Goal: Task Accomplishment & Management: Manage account settings

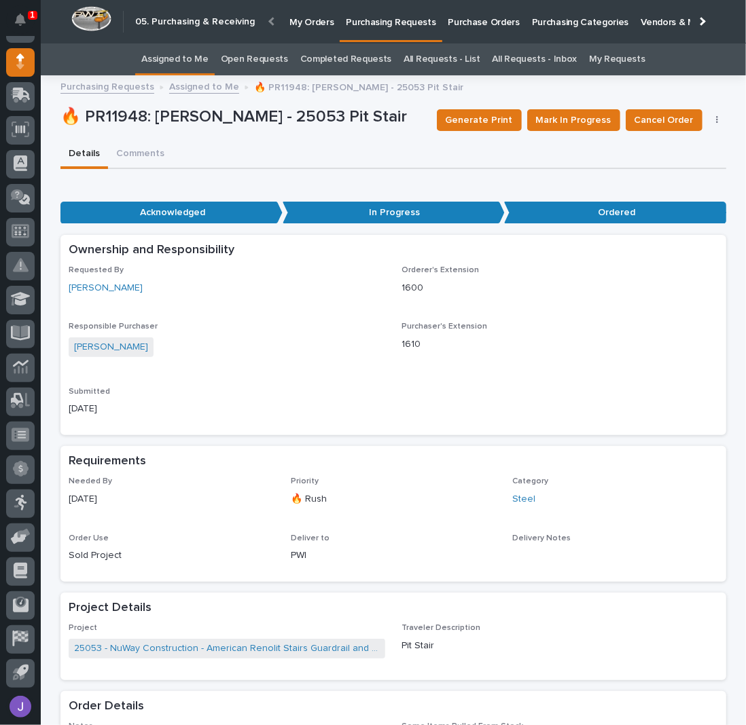
click at [206, 56] on link "Assigned to Me" at bounding box center [174, 59] width 67 height 32
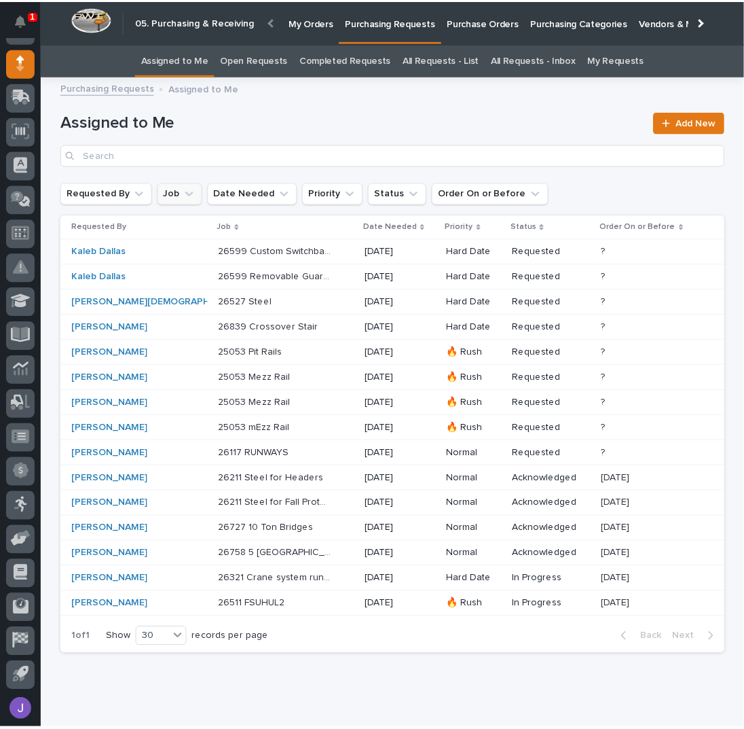
scroll to position [121, 0]
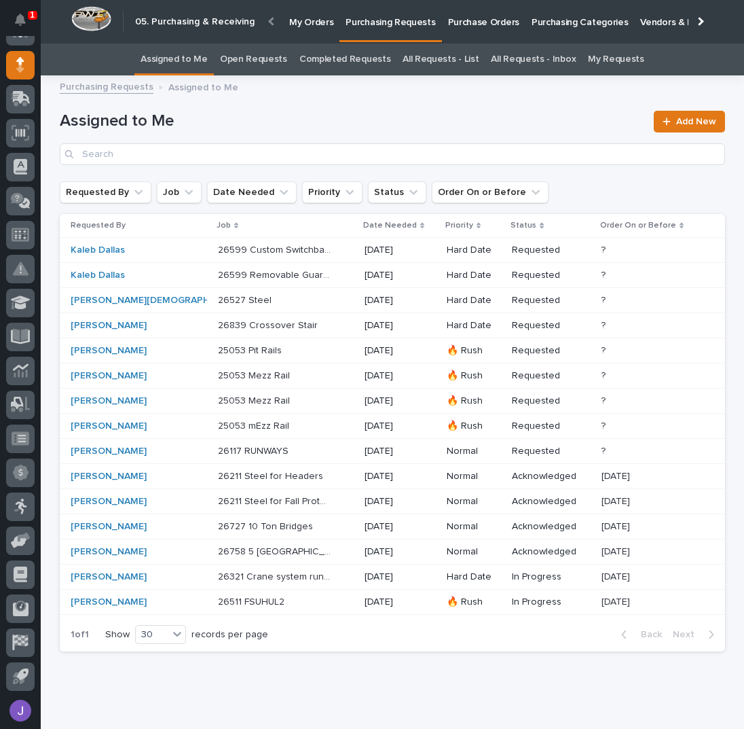
click at [291, 329] on div "26839 Crossover Stair 26839 Crossover Stair" at bounding box center [286, 325] width 136 height 22
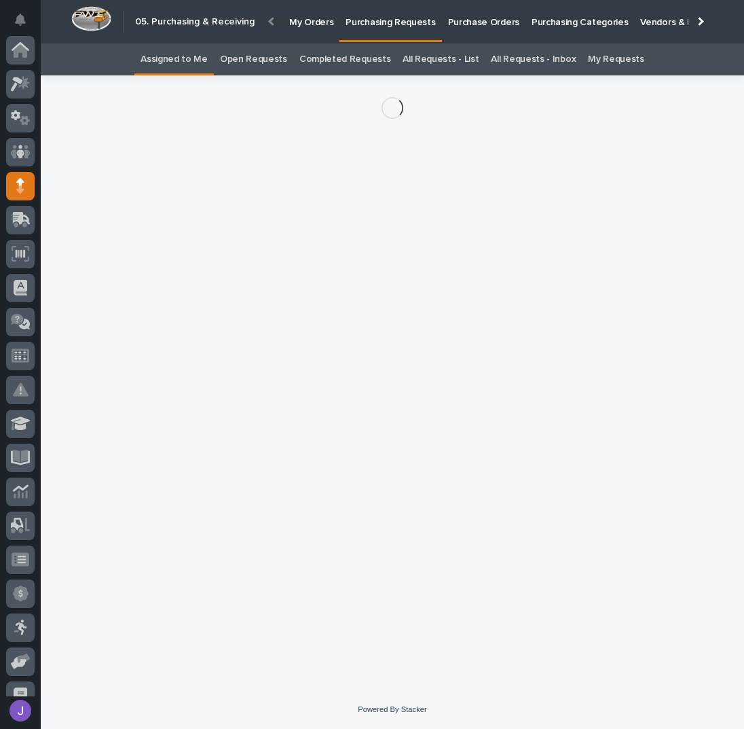
scroll to position [121, 0]
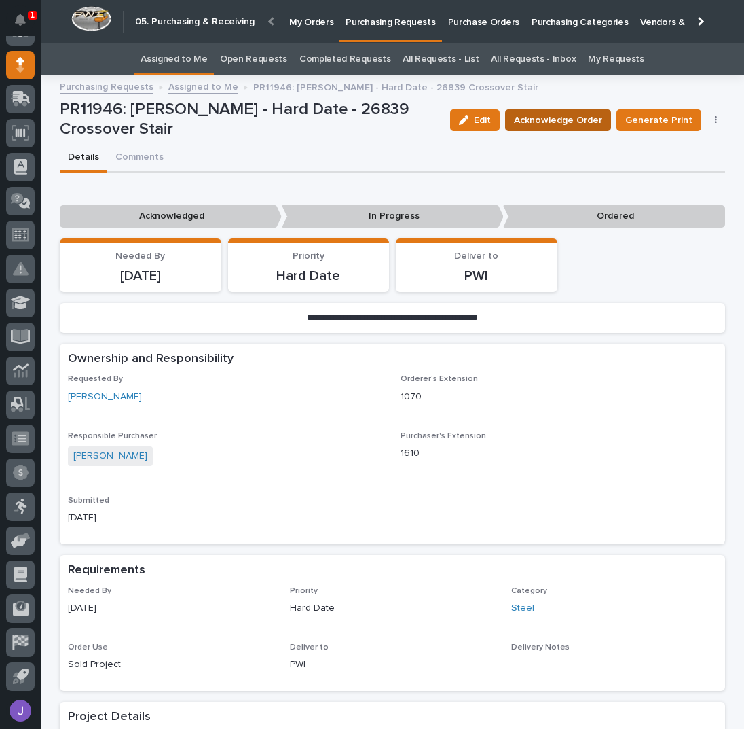
click at [536, 115] on span "Acknowledge Order" at bounding box center [558, 120] width 88 height 16
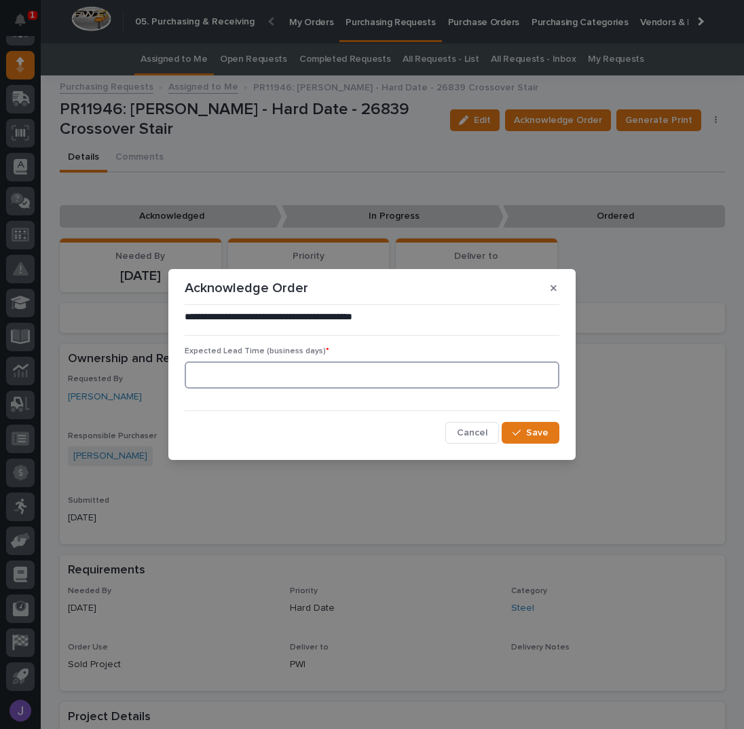
click at [246, 364] on input at bounding box center [372, 374] width 375 height 27
type input "0"
click at [524, 435] on div "button" at bounding box center [520, 433] width 14 height 10
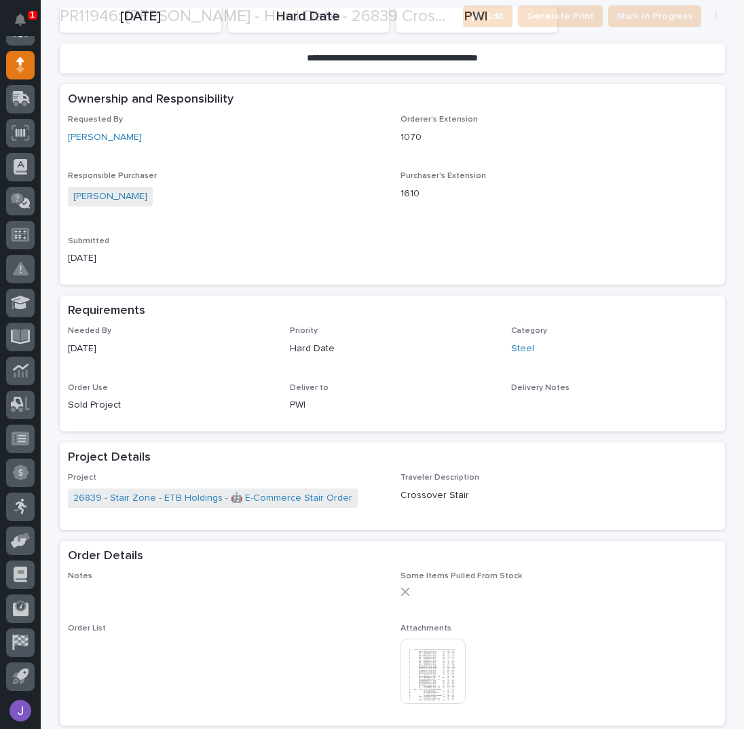
scroll to position [543, 0]
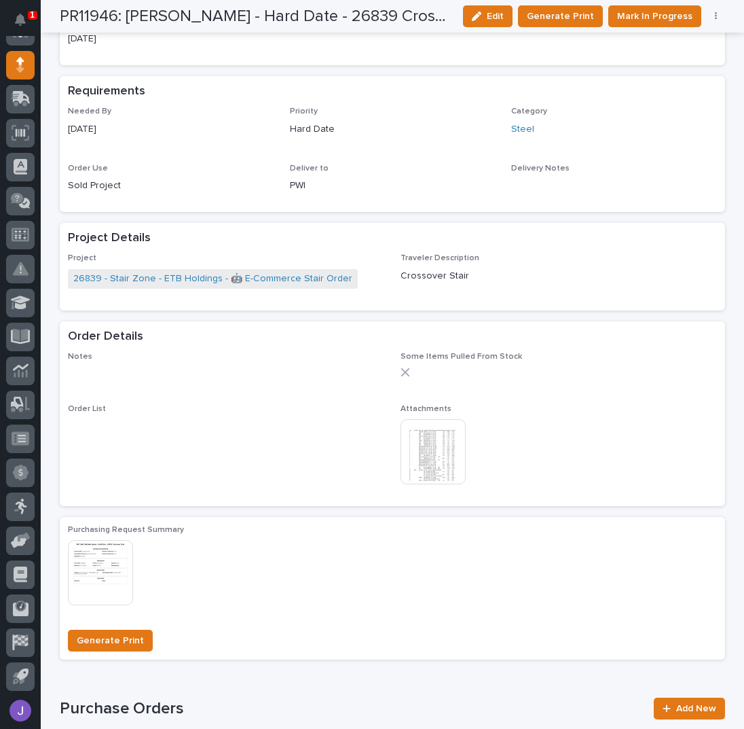
click at [433, 464] on img at bounding box center [433, 451] width 65 height 65
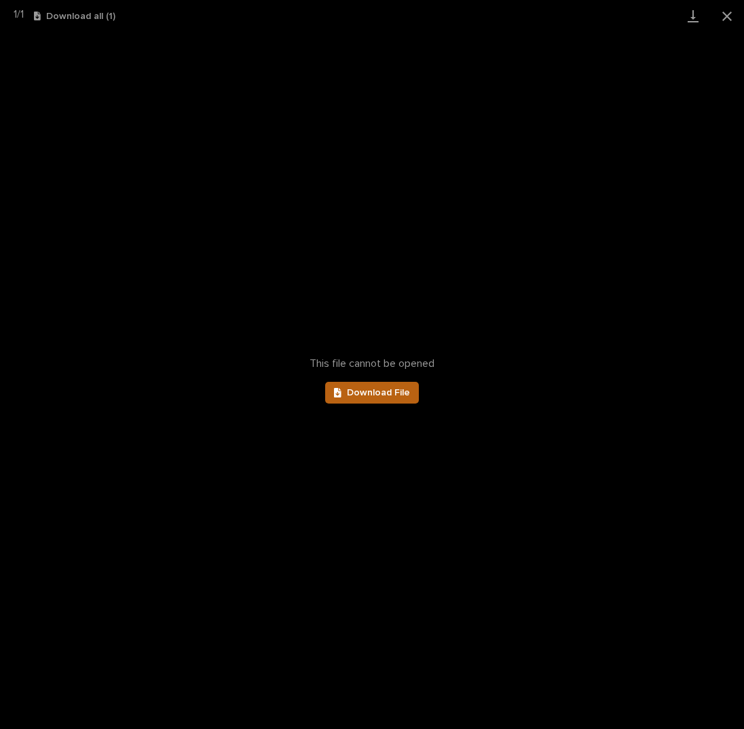
click at [372, 394] on span "Download File" at bounding box center [378, 393] width 63 height 10
click at [726, 12] on button "Close gallery" at bounding box center [727, 16] width 34 height 32
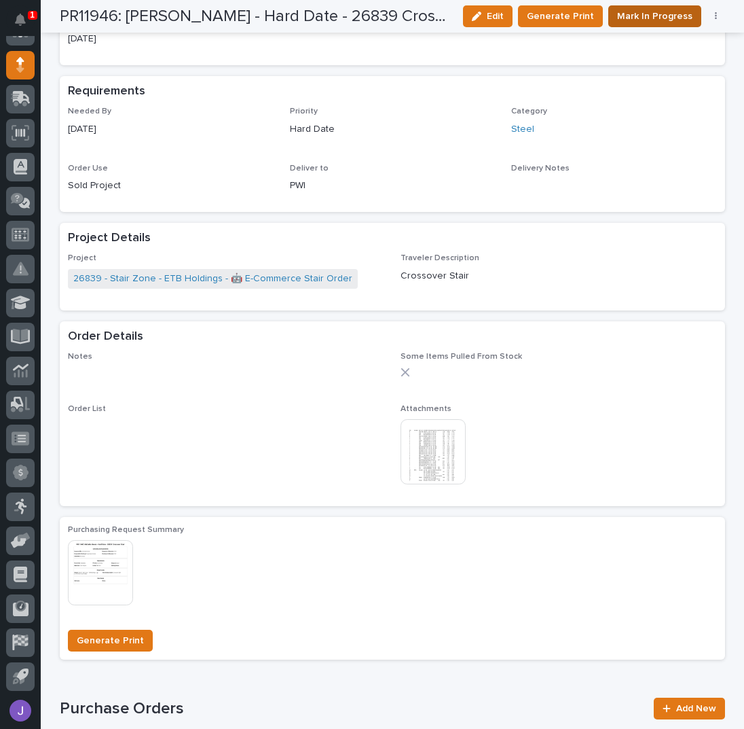
click at [646, 12] on span "Mark In Progress" at bounding box center [654, 16] width 75 height 16
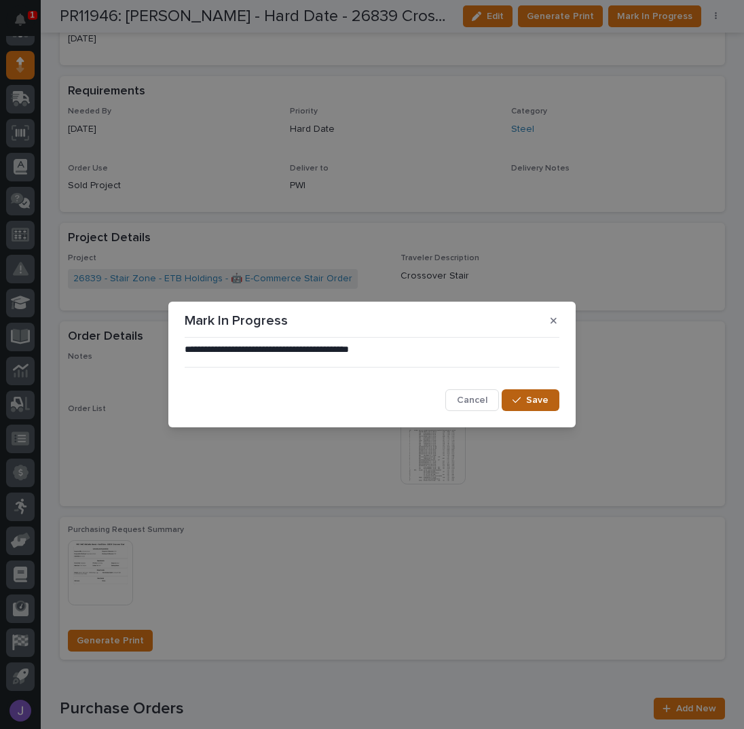
click at [538, 399] on span "Save" at bounding box center [537, 400] width 22 height 12
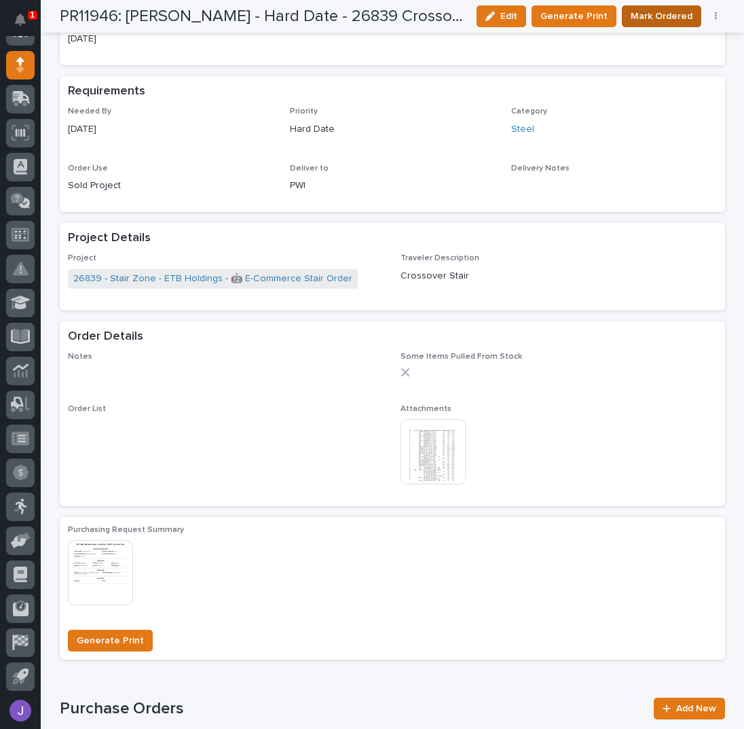
click at [655, 22] on span "Mark Ordered" at bounding box center [662, 16] width 62 height 16
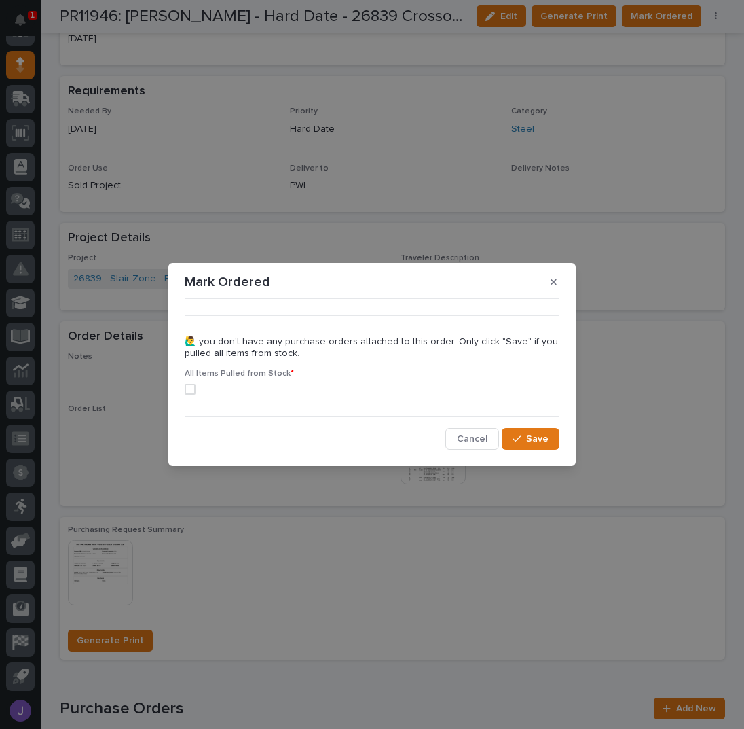
click at [193, 389] on span at bounding box center [190, 389] width 11 height 11
click at [513, 436] on button "Save" at bounding box center [531, 439] width 58 height 22
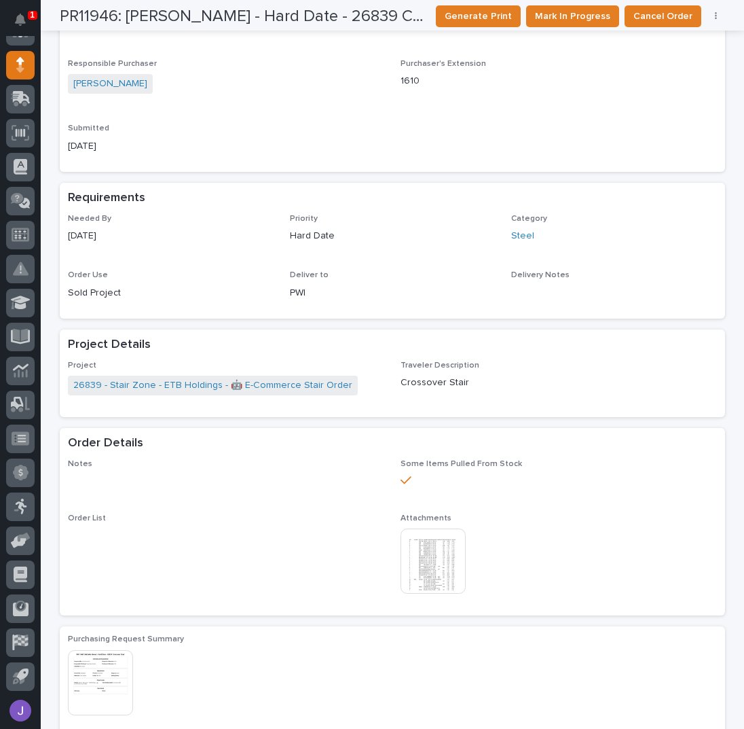
scroll to position [0, 0]
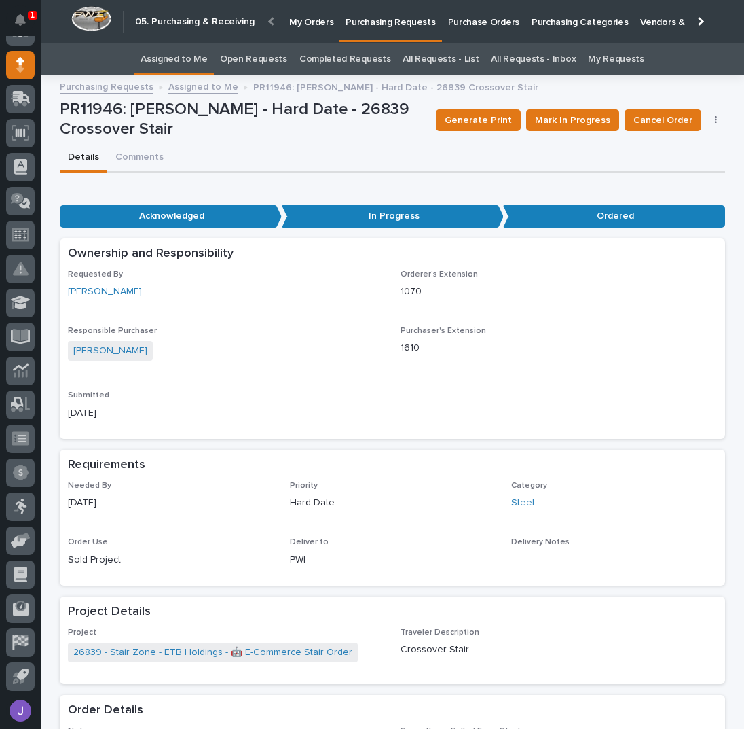
click at [172, 46] on link "Assigned to Me" at bounding box center [174, 59] width 67 height 32
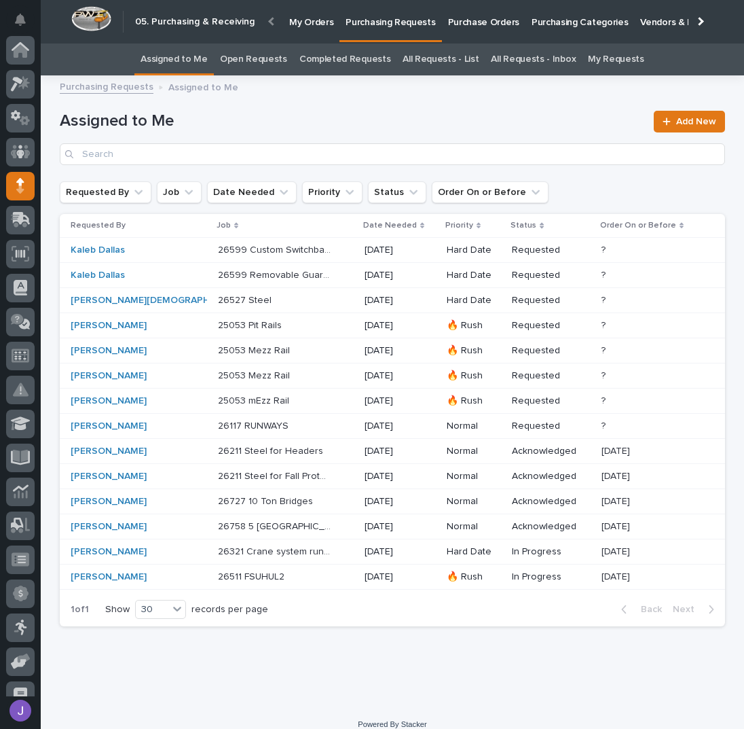
scroll to position [121, 0]
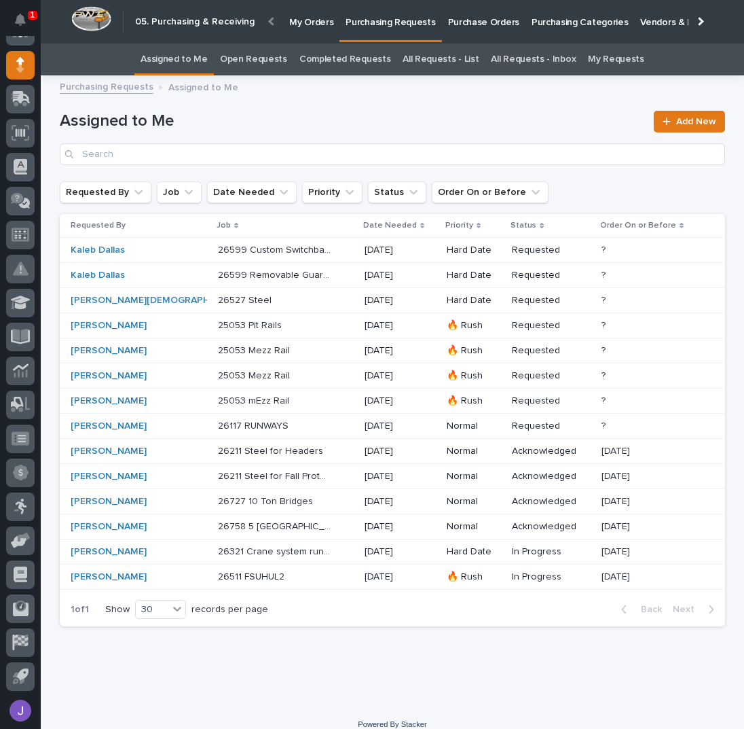
click at [304, 251] on div "26599 Custom Switchback 26599 Custom Switchback" at bounding box center [286, 250] width 136 height 22
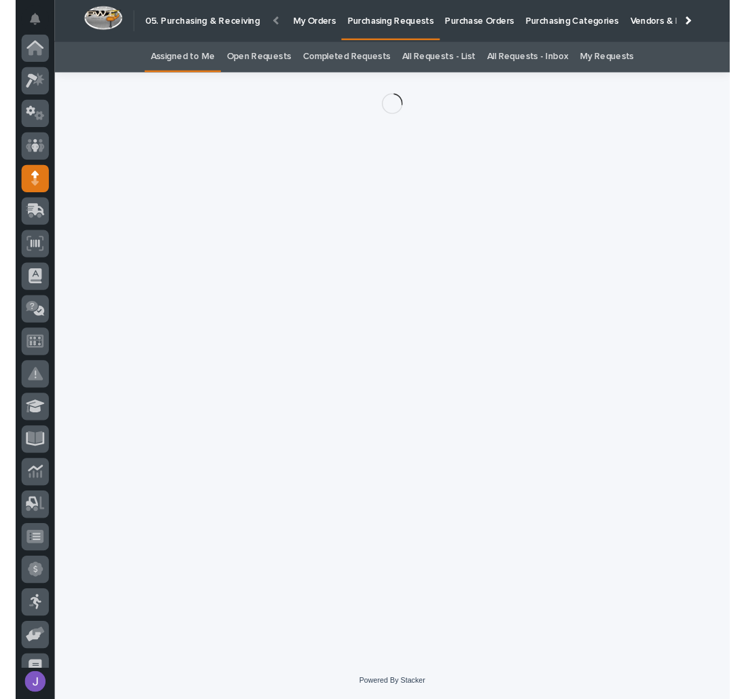
scroll to position [121, 0]
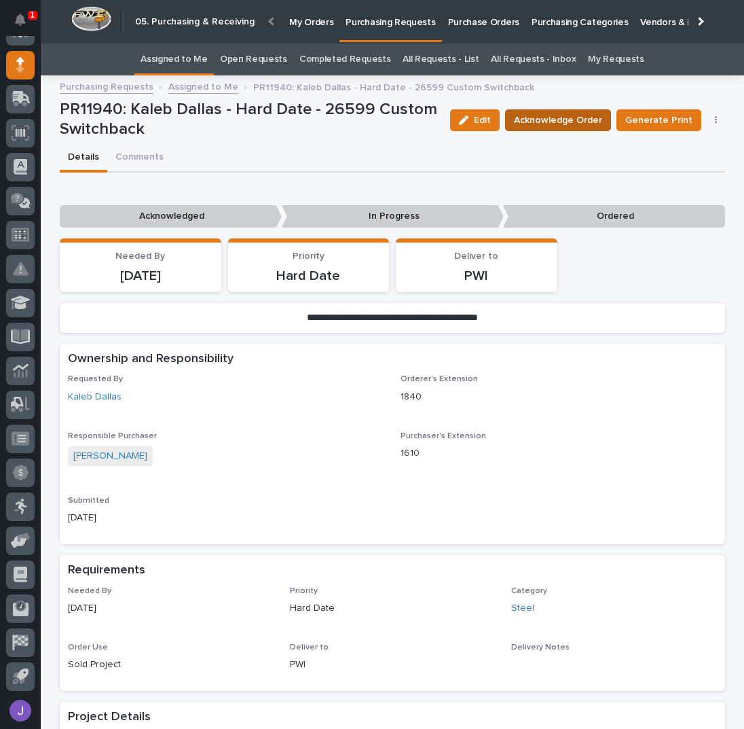
click at [573, 118] on span "Acknowledge Order" at bounding box center [558, 120] width 88 height 16
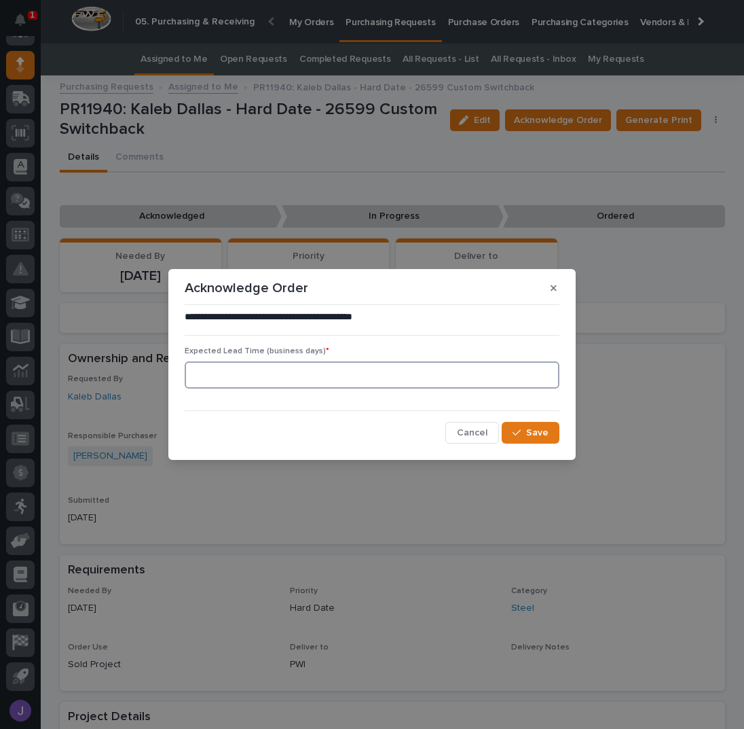
click at [285, 385] on input at bounding box center [372, 374] width 375 height 27
type input "0"
click at [544, 434] on span "Save" at bounding box center [537, 432] width 22 height 12
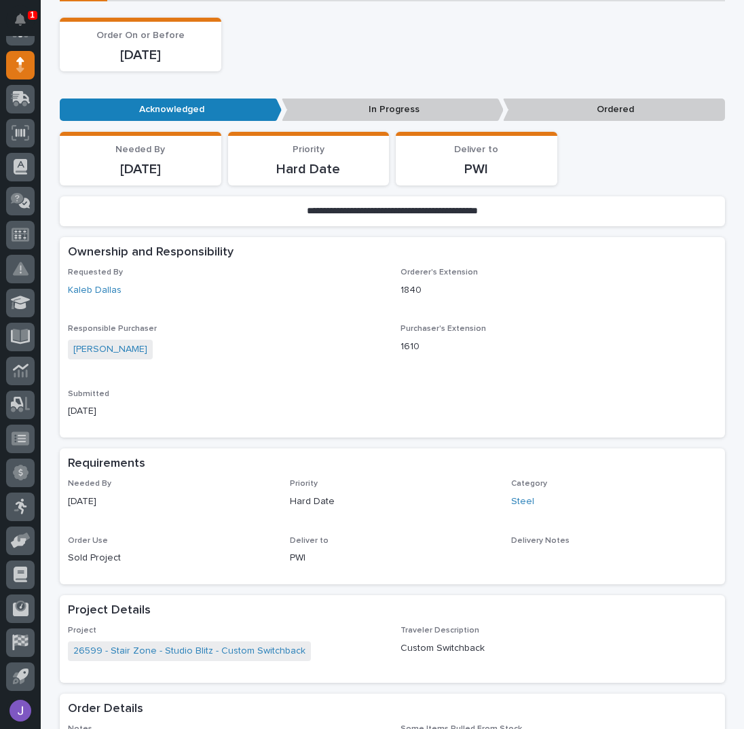
scroll to position [452, 0]
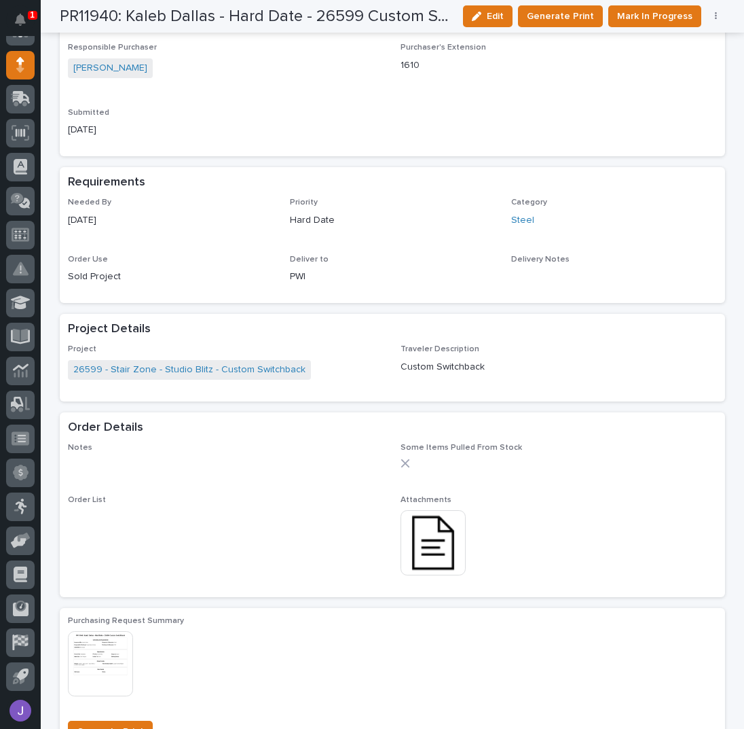
click at [426, 552] on img at bounding box center [433, 542] width 65 height 65
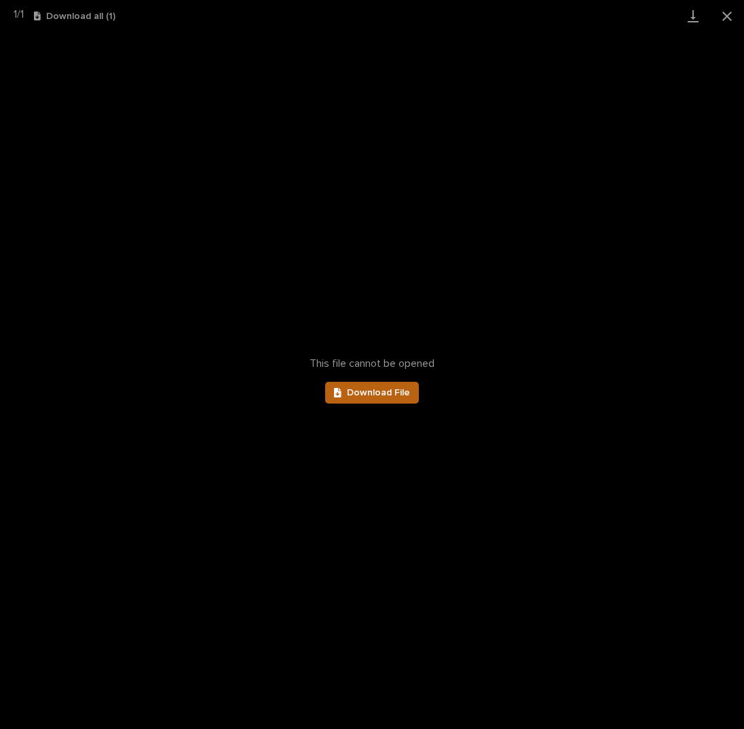
click at [367, 390] on span "Download File" at bounding box center [378, 393] width 63 height 10
click at [723, 11] on button "Close gallery" at bounding box center [727, 16] width 34 height 32
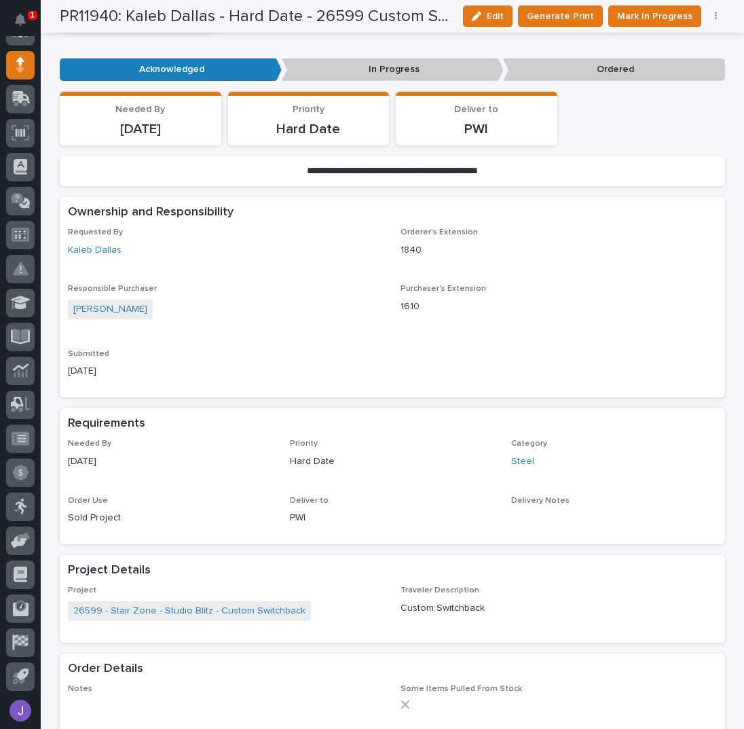
scroll to position [0, 0]
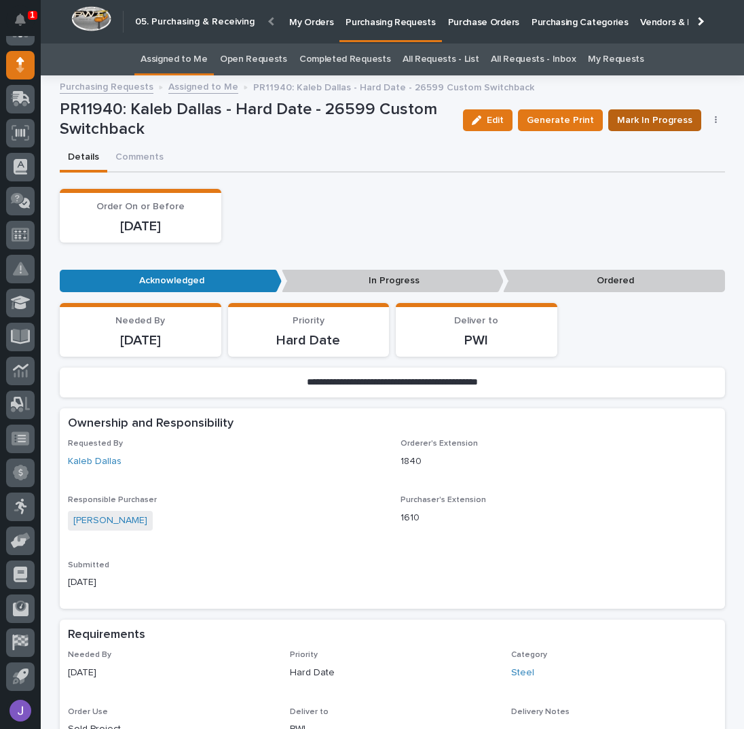
click at [669, 112] on span "Mark In Progress" at bounding box center [654, 120] width 75 height 16
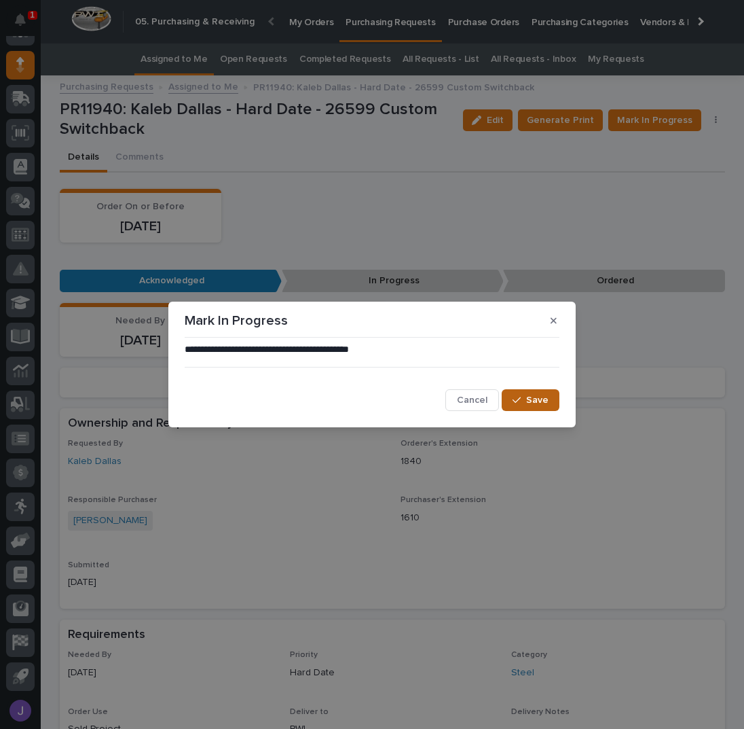
click at [526, 395] on button "Save" at bounding box center [531, 400] width 58 height 22
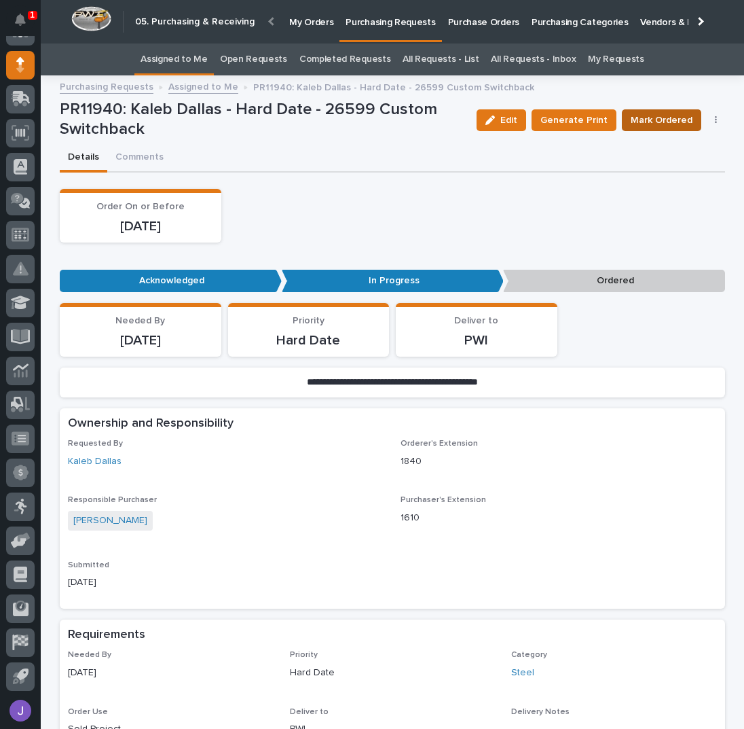
click at [655, 115] on span "Mark Ordered" at bounding box center [662, 120] width 62 height 16
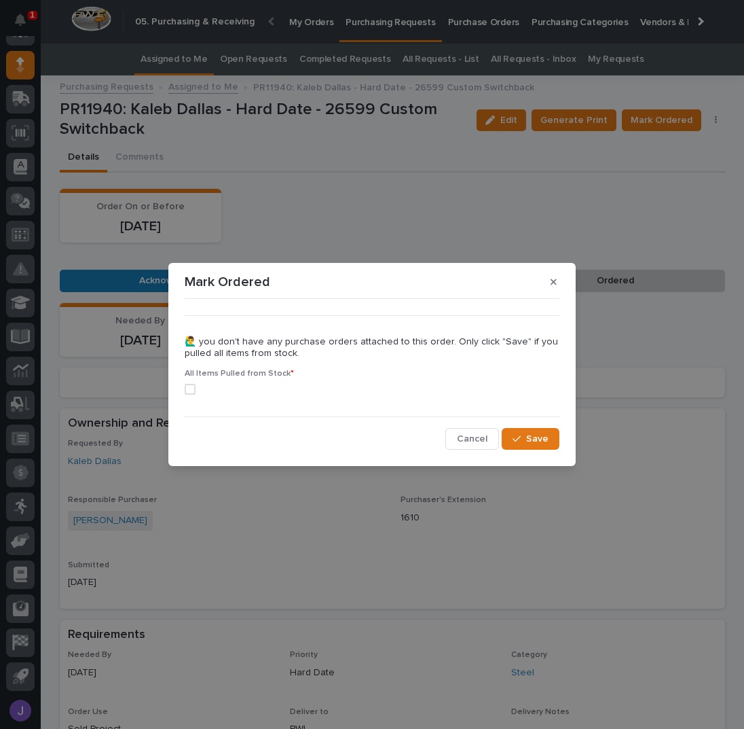
click at [188, 386] on span at bounding box center [190, 389] width 11 height 11
click at [511, 433] on button "Save" at bounding box center [531, 439] width 58 height 22
click at [417, 227] on div "Mark Ordered ••• 🙋‍♂️ you don't have any purchase orders attached to this order…" at bounding box center [372, 364] width 744 height 729
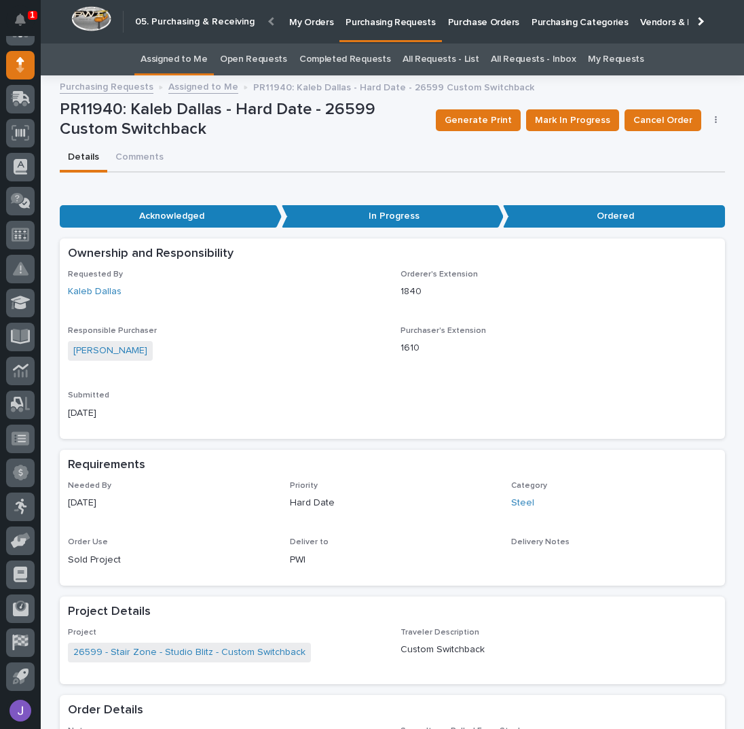
click at [170, 64] on link "Assigned to Me" at bounding box center [174, 59] width 67 height 32
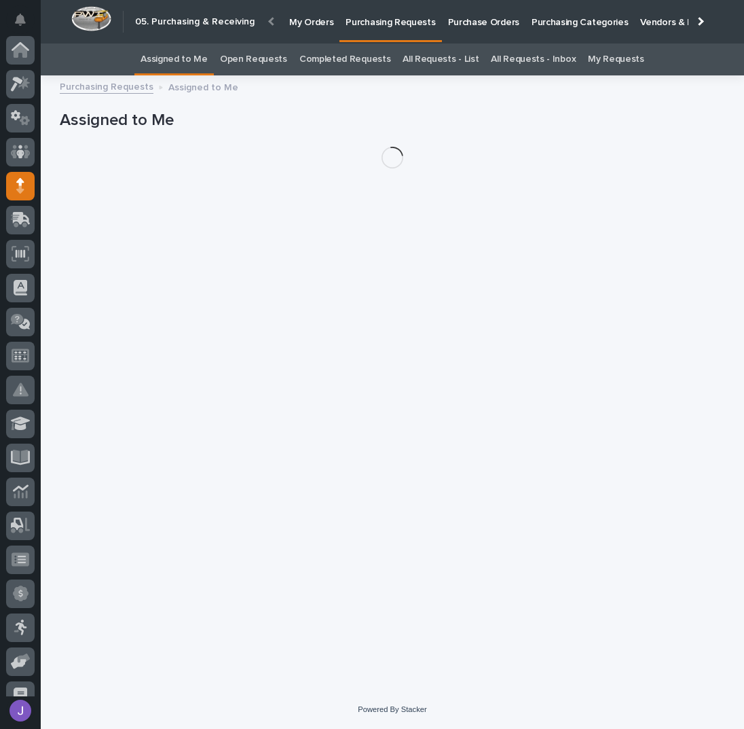
scroll to position [121, 0]
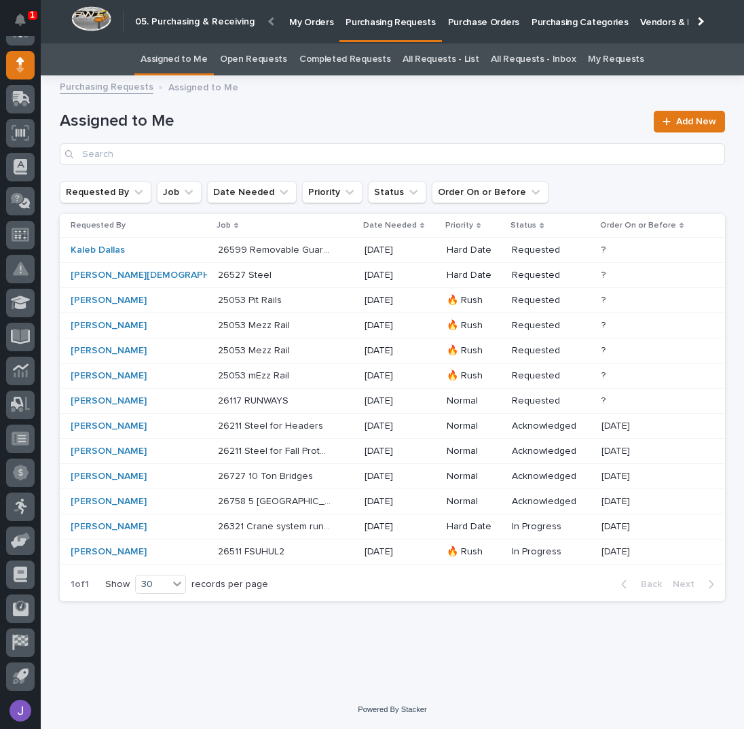
click at [275, 295] on p at bounding box center [274, 301] width 113 height 12
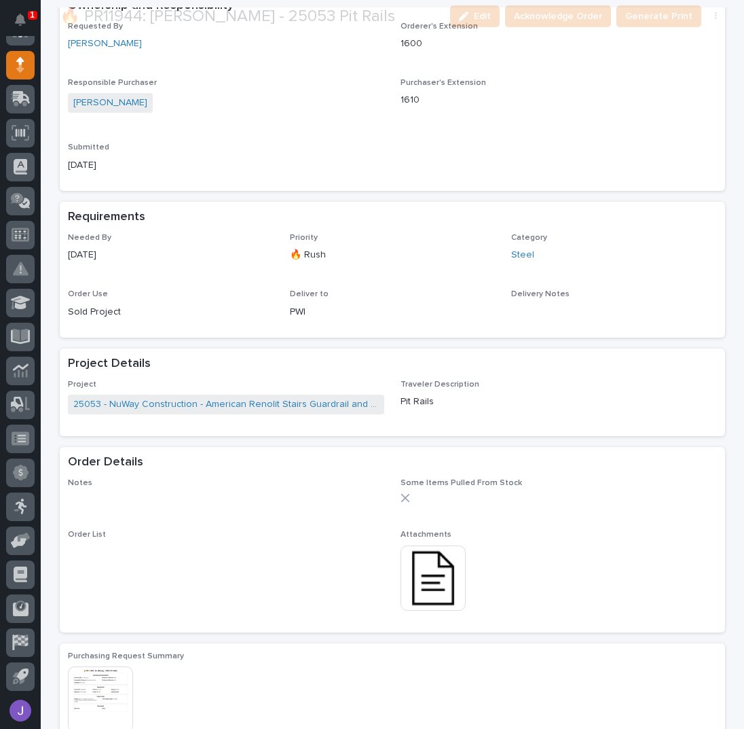
scroll to position [362, 0]
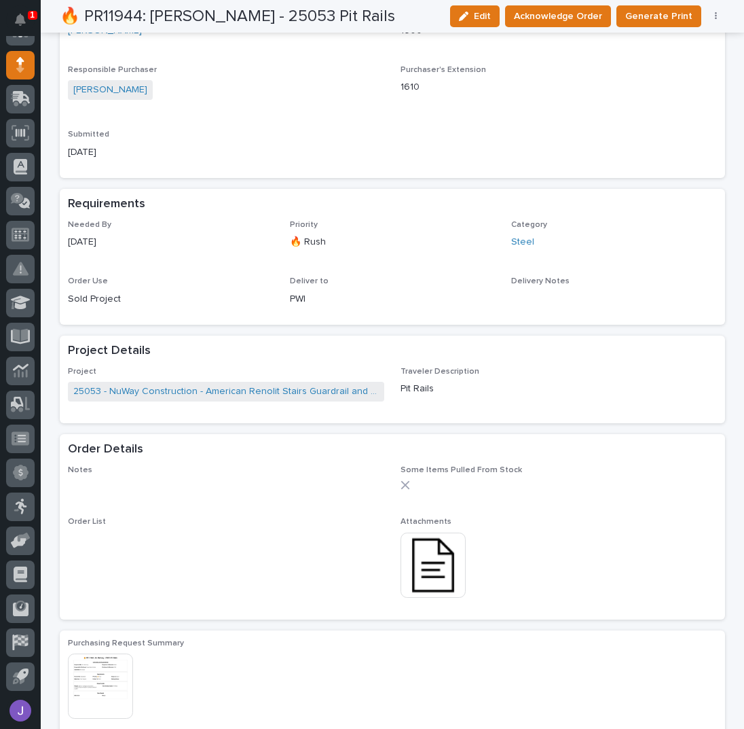
click at [435, 569] on img at bounding box center [433, 564] width 65 height 65
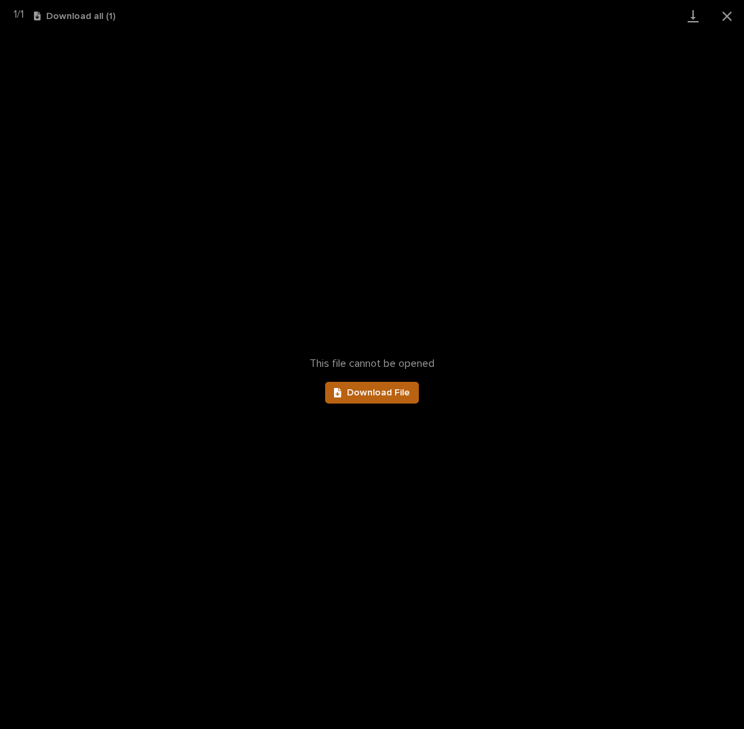
click at [392, 401] on link "Download File" at bounding box center [372, 393] width 94 height 22
click at [729, 17] on button "Close gallery" at bounding box center [727, 16] width 34 height 32
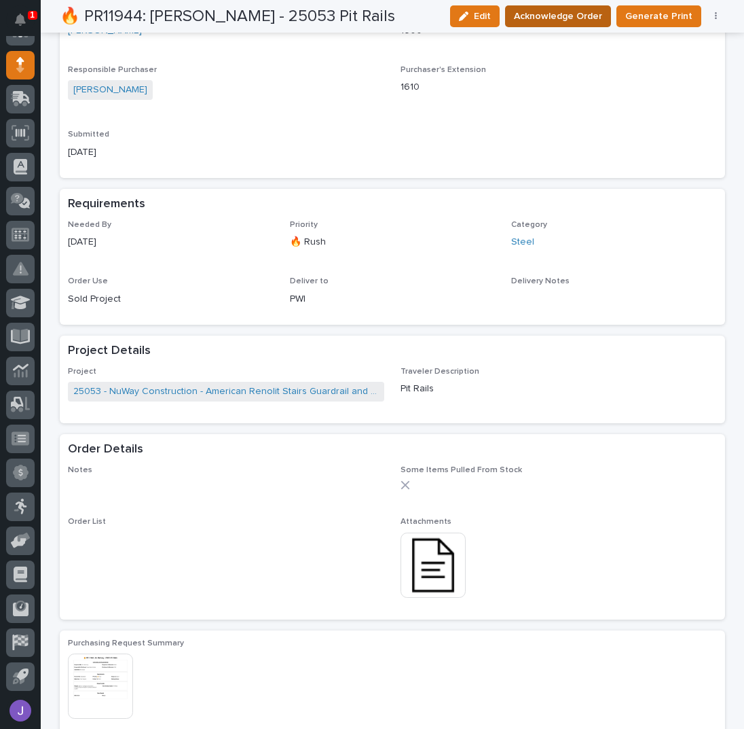
click at [579, 17] on span "Acknowledge Order" at bounding box center [558, 16] width 88 height 16
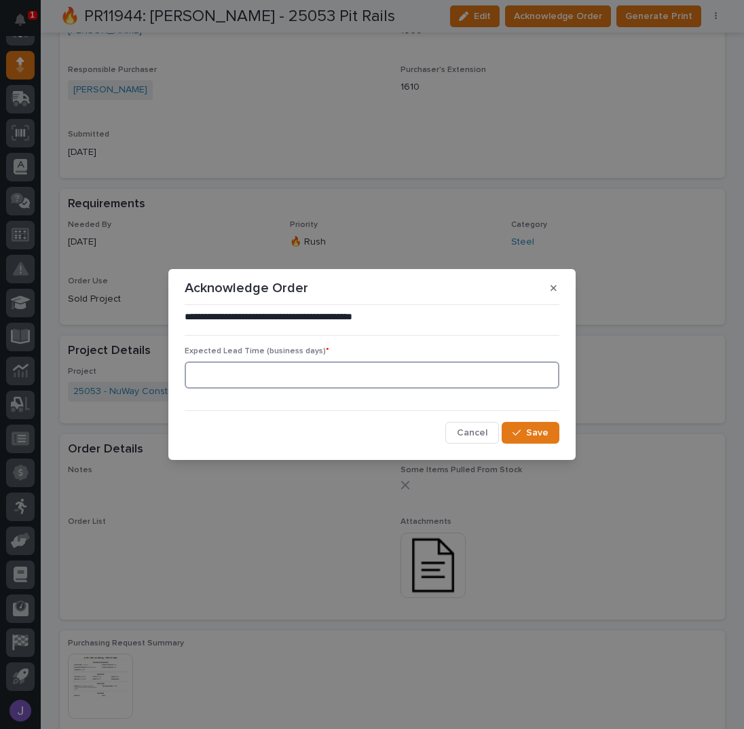
click at [322, 385] on input at bounding box center [372, 374] width 375 height 27
type input "0"
click at [534, 431] on span "Save" at bounding box center [537, 432] width 22 height 12
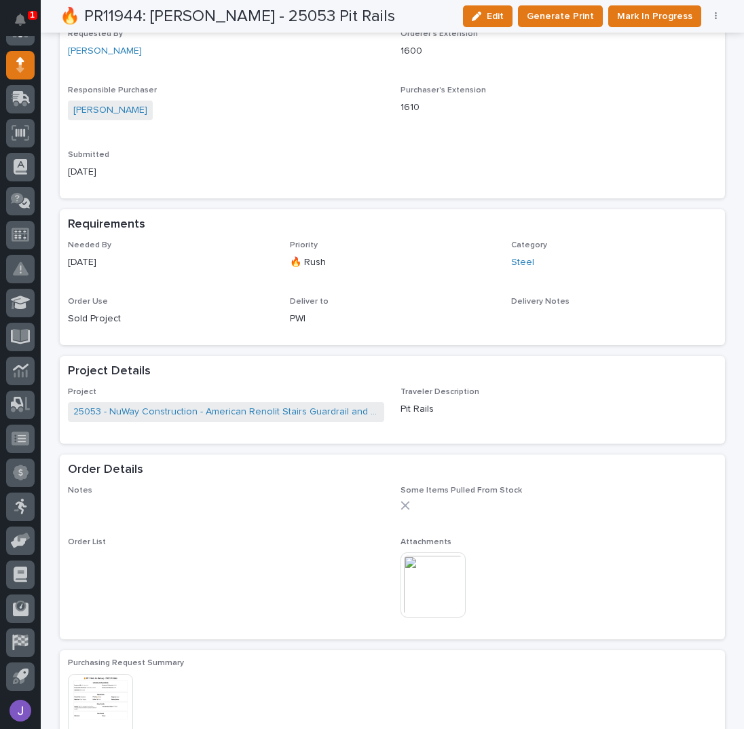
scroll to position [486, 0]
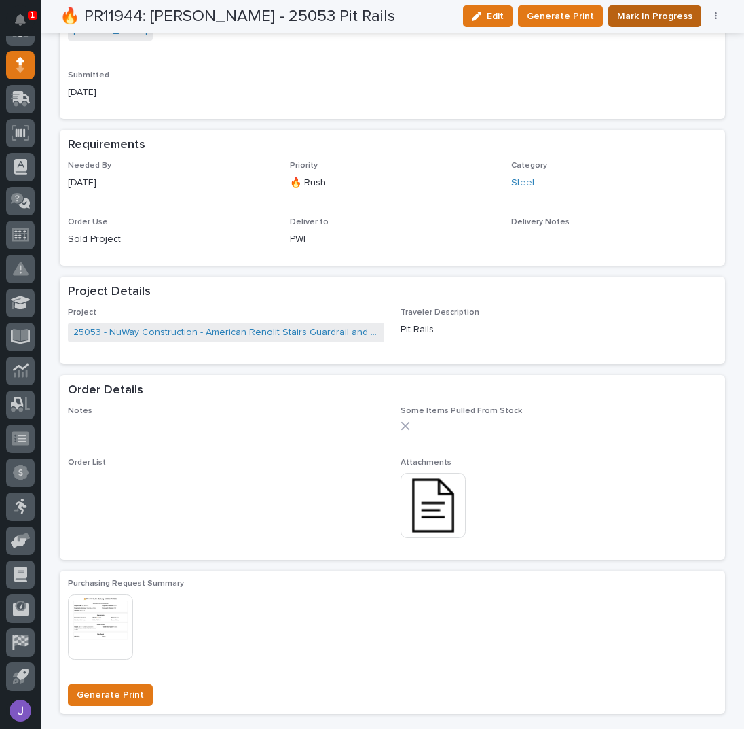
click at [646, 20] on span "Mark In Progress" at bounding box center [654, 16] width 75 height 16
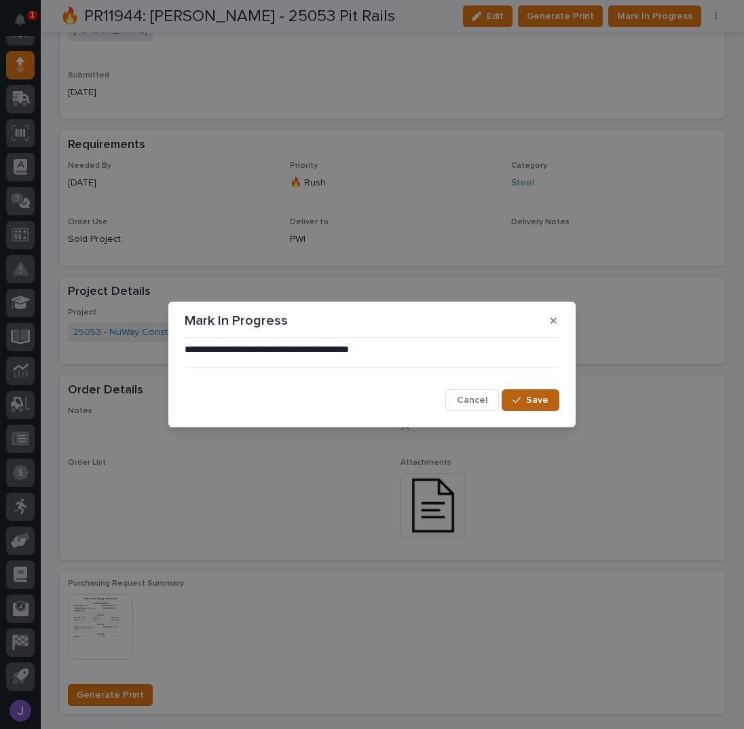
click at [547, 397] on span "Save" at bounding box center [537, 400] width 22 height 12
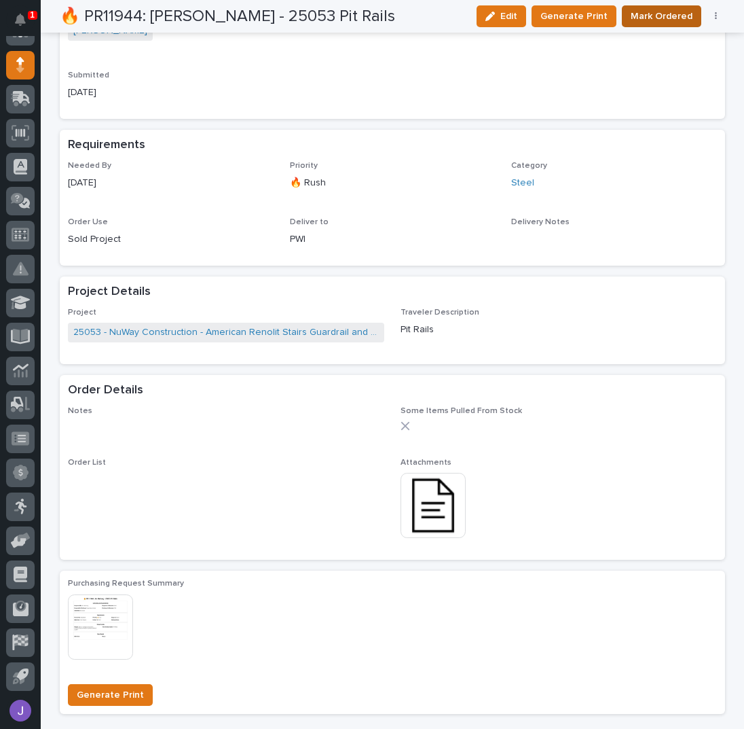
click at [659, 14] on span "Mark Ordered" at bounding box center [662, 16] width 62 height 16
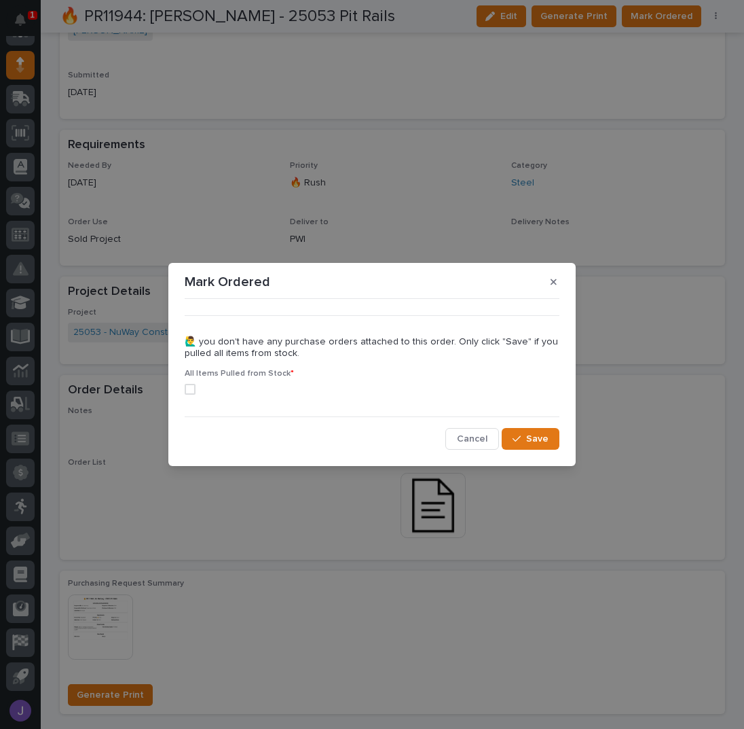
click at [188, 392] on span at bounding box center [190, 389] width 11 height 11
click at [546, 438] on span "Save" at bounding box center [537, 439] width 22 height 12
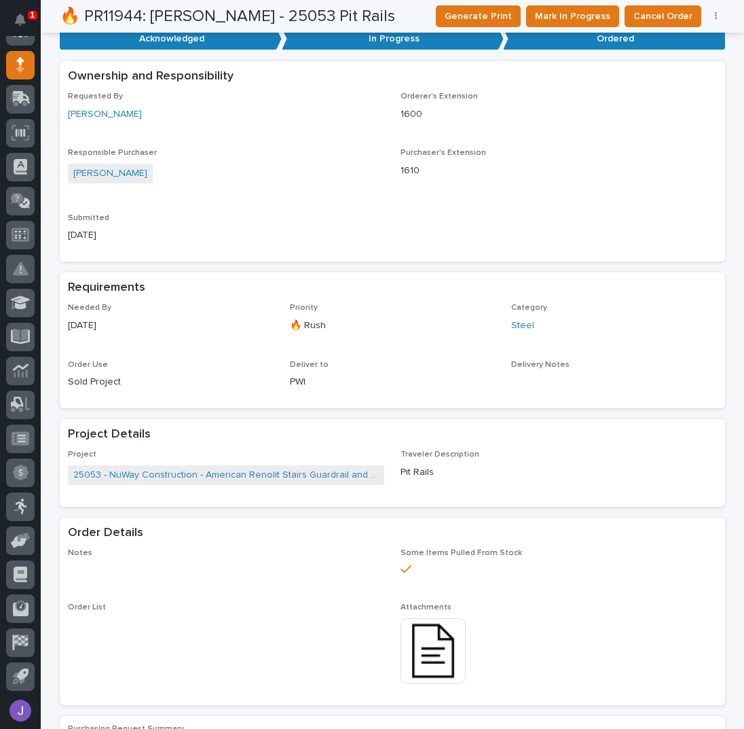
scroll to position [0, 0]
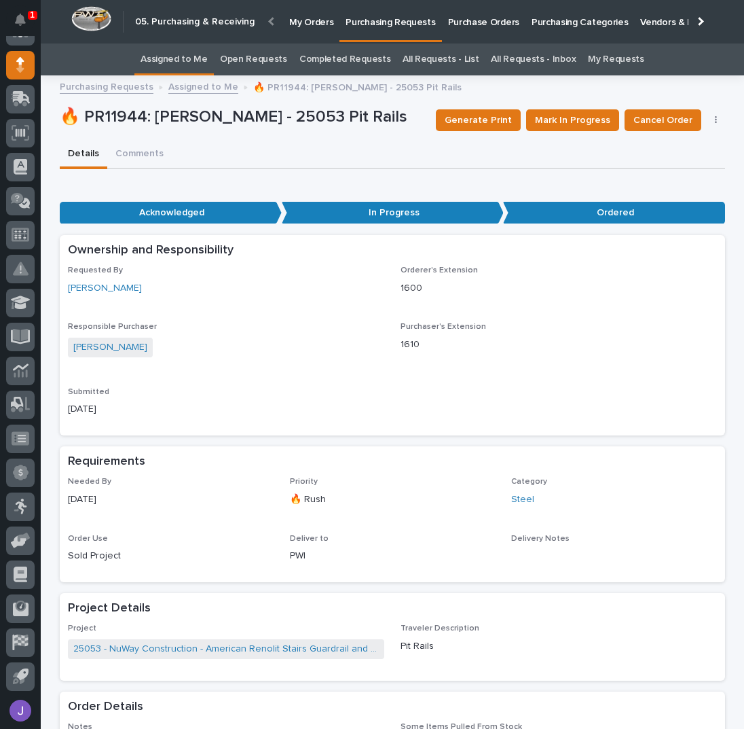
click at [202, 62] on link "Assigned to Me" at bounding box center [174, 59] width 67 height 32
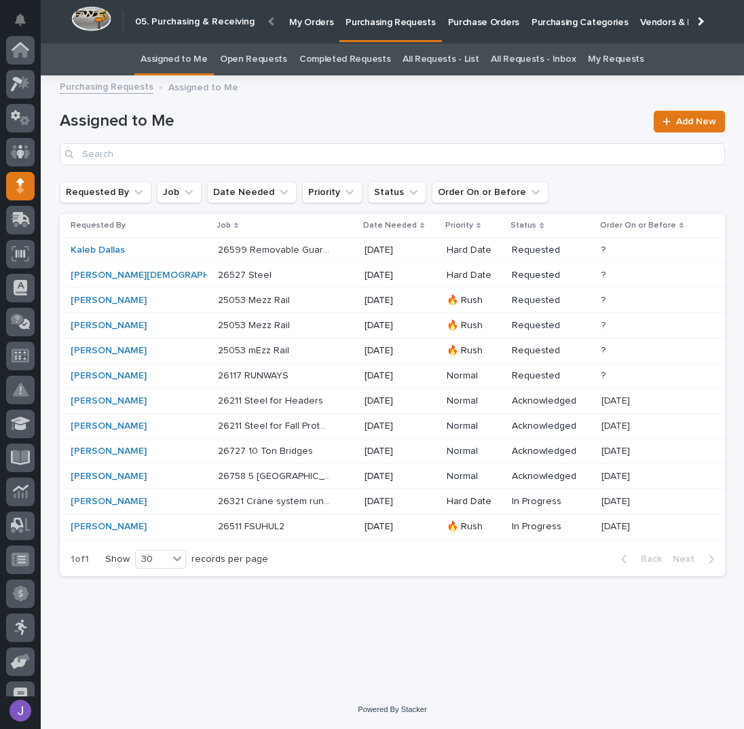
scroll to position [121, 0]
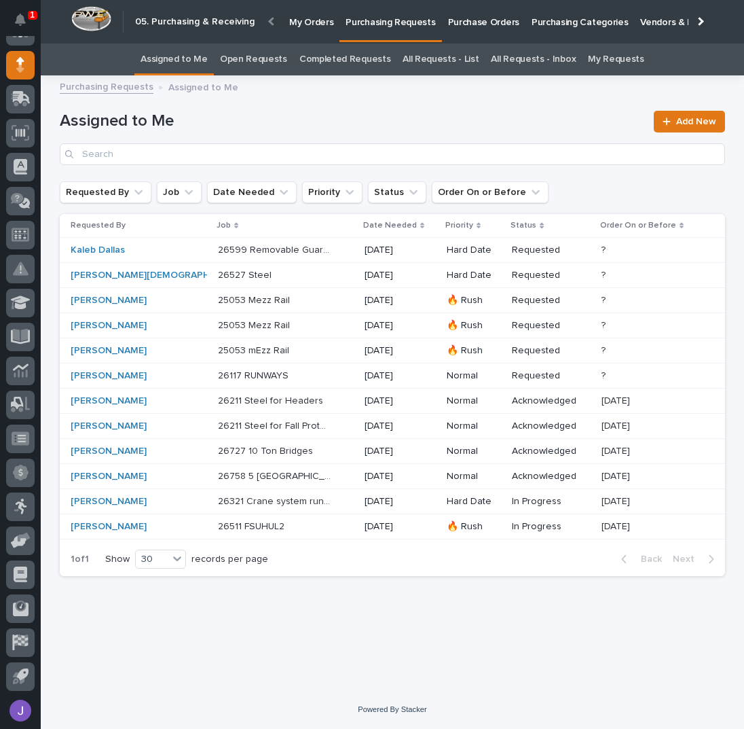
click at [282, 305] on div "25053 Mezz Rail 25053 Mezz Rail" at bounding box center [286, 300] width 136 height 22
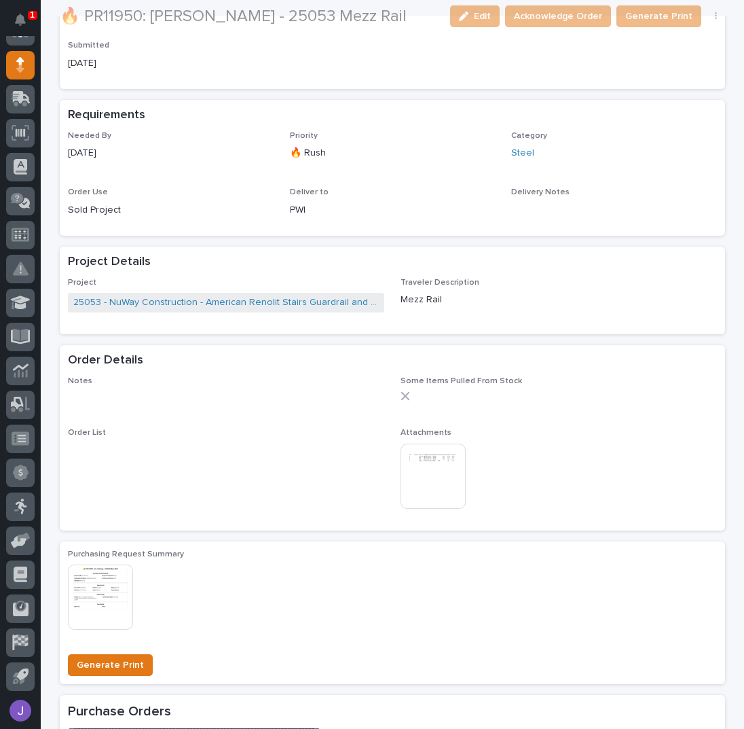
scroll to position [452, 0]
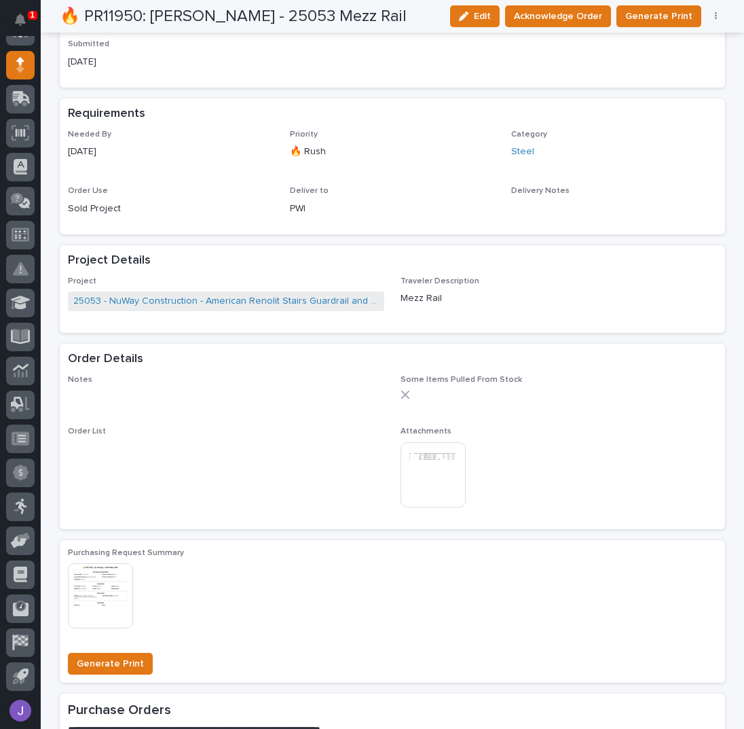
click at [433, 477] on img at bounding box center [433, 474] width 65 height 65
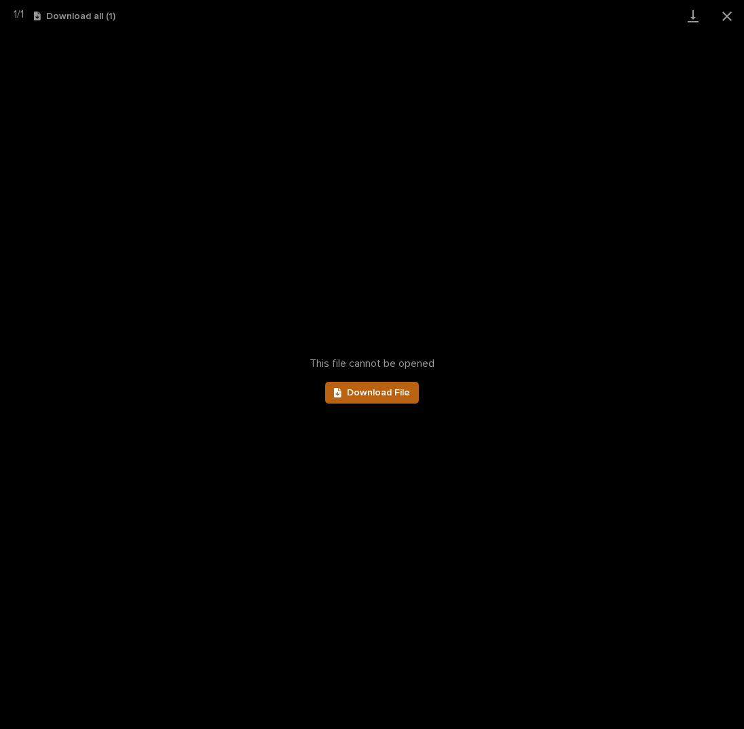
click at [382, 386] on link "Download File" at bounding box center [372, 393] width 94 height 22
click at [731, 14] on button "Close gallery" at bounding box center [727, 16] width 34 height 32
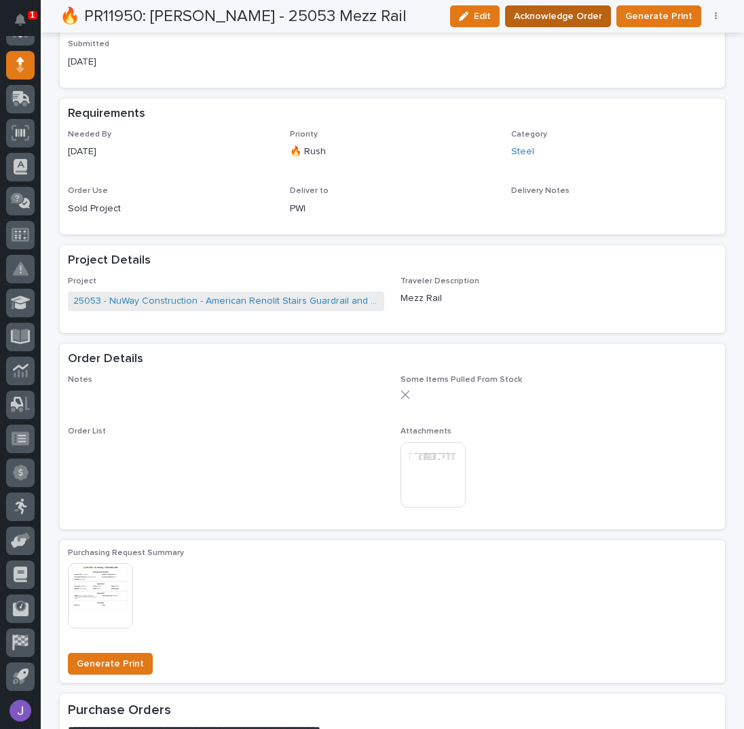
click at [574, 18] on span "Acknowledge Order" at bounding box center [558, 16] width 88 height 16
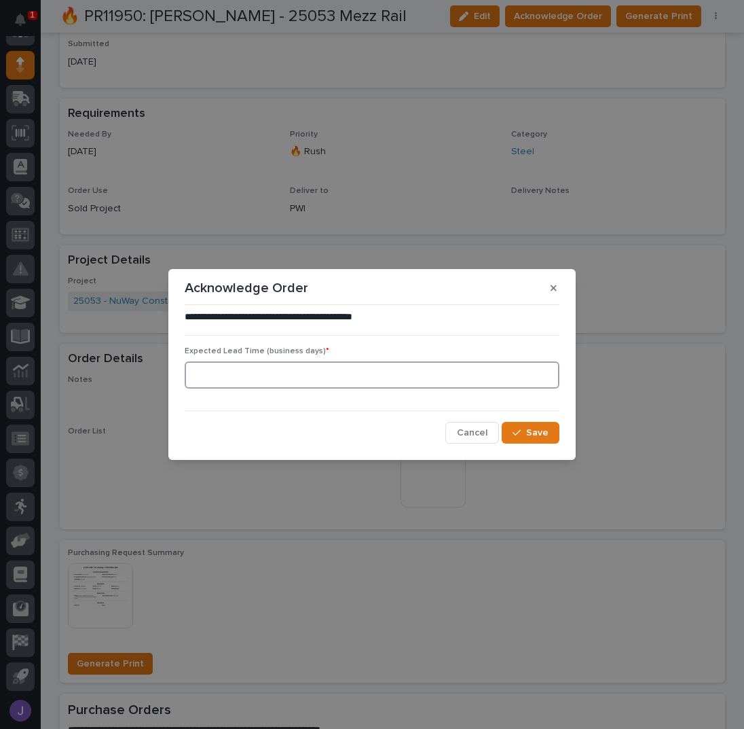
click at [235, 373] on input at bounding box center [372, 374] width 375 height 27
type input "0"
click at [526, 439] on button "Save" at bounding box center [531, 433] width 58 height 22
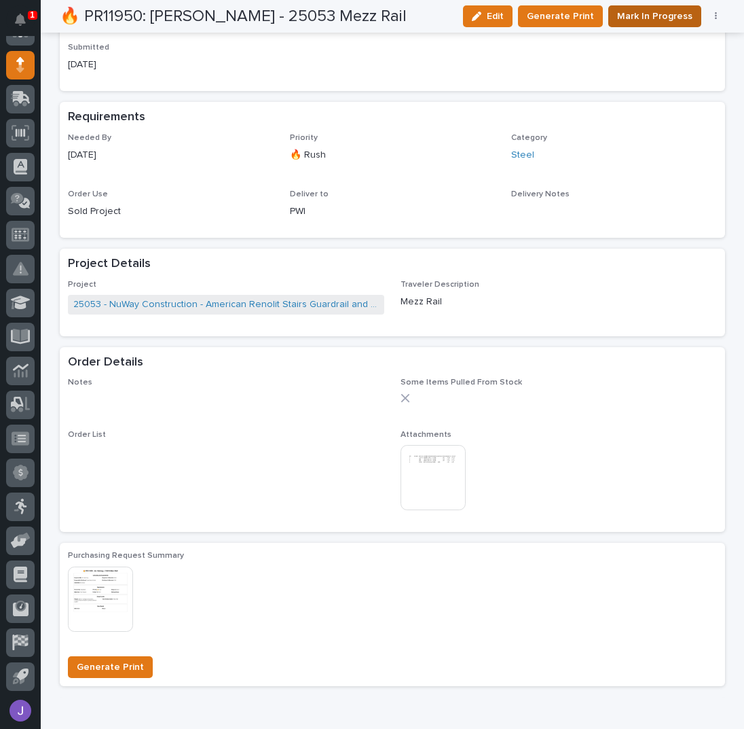
click at [679, 14] on span "Mark In Progress" at bounding box center [654, 16] width 75 height 16
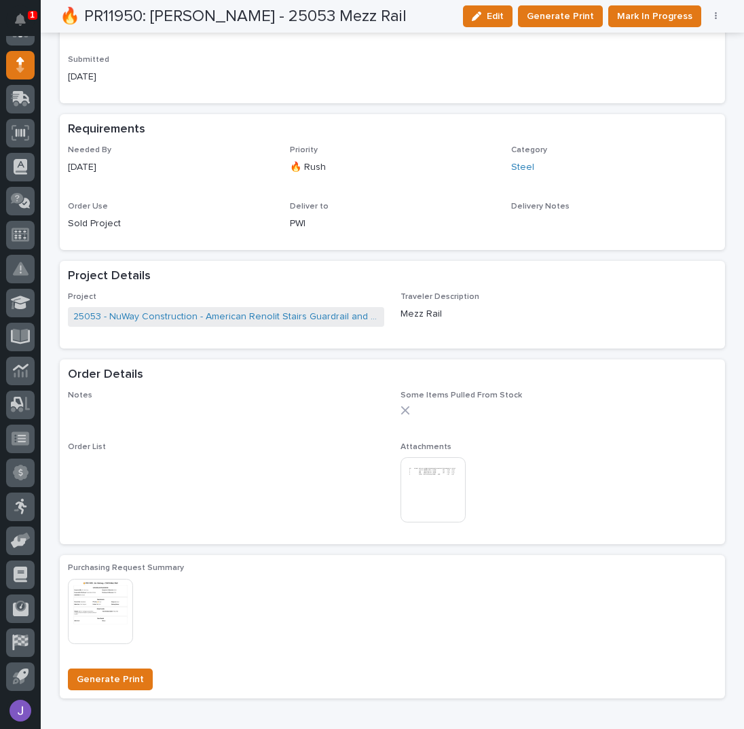
scroll to position [577, 0]
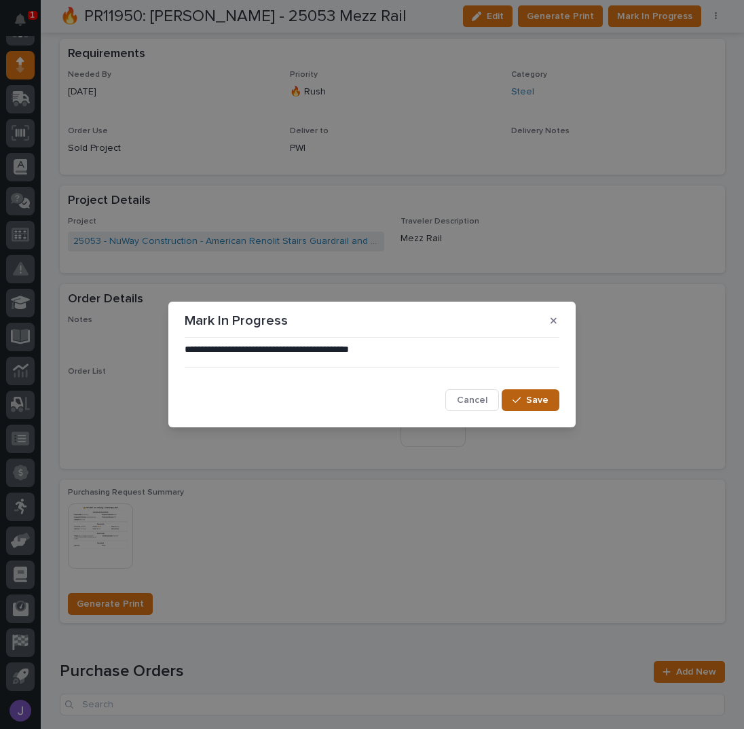
click at [519, 404] on icon "button" at bounding box center [517, 400] width 8 height 10
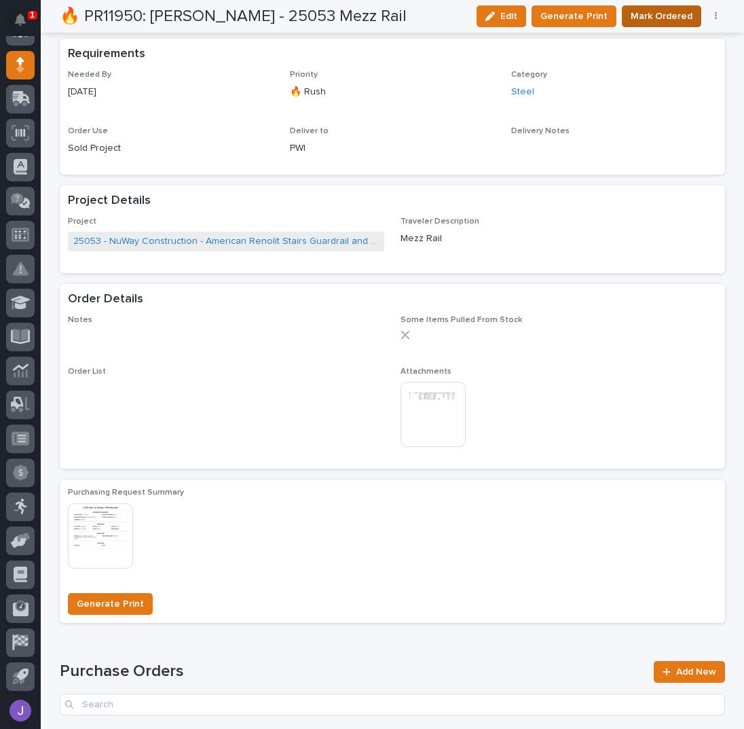
click at [656, 17] on span "Mark Ordered" at bounding box center [662, 16] width 62 height 16
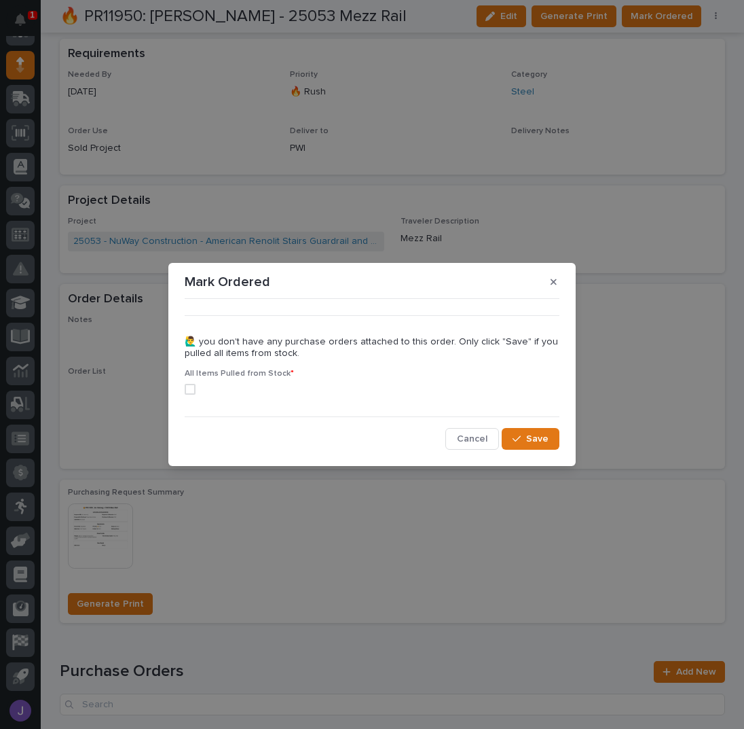
click at [191, 388] on span at bounding box center [190, 389] width 11 height 11
click at [514, 437] on icon "button" at bounding box center [517, 439] width 8 height 10
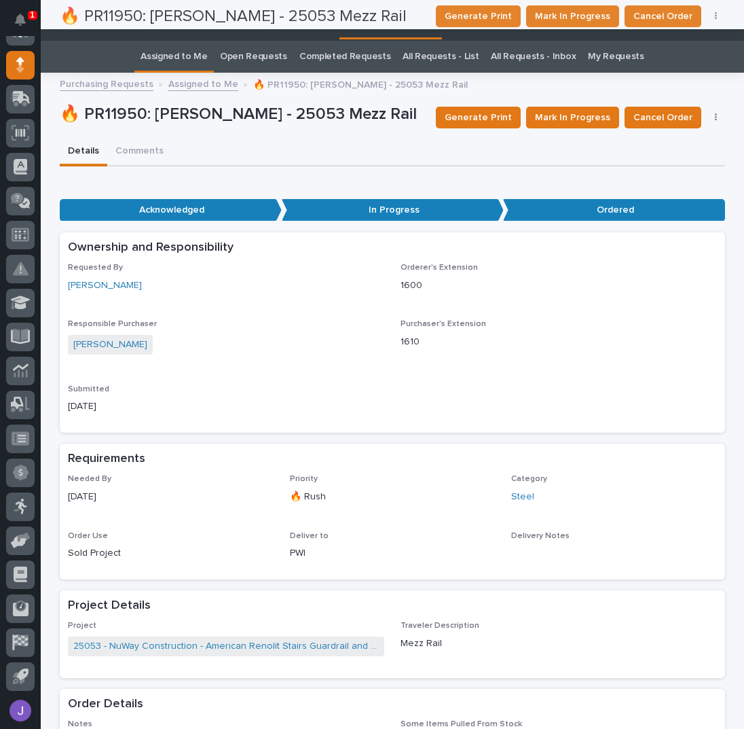
scroll to position [0, 0]
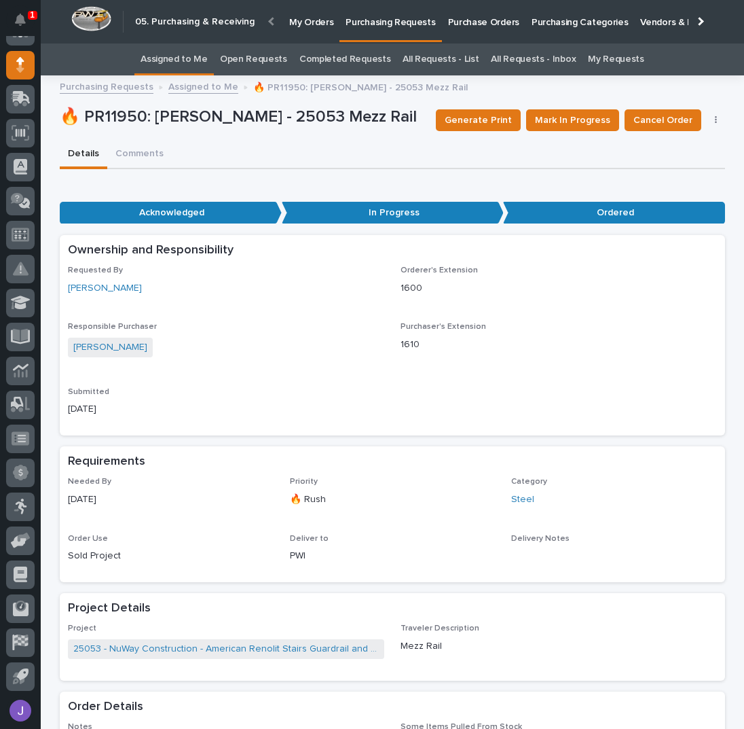
click at [200, 62] on link "Assigned to Me" at bounding box center [174, 59] width 67 height 32
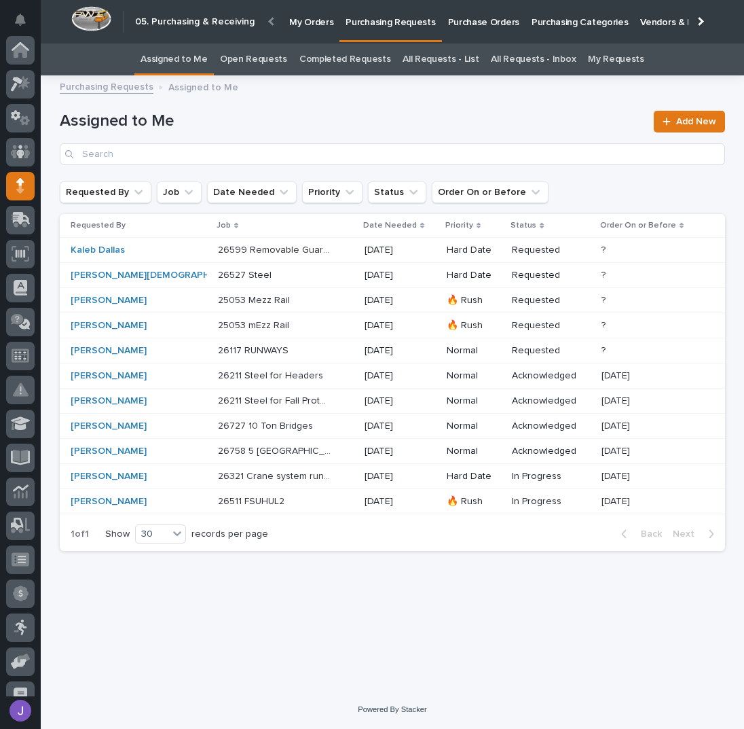
scroll to position [121, 0]
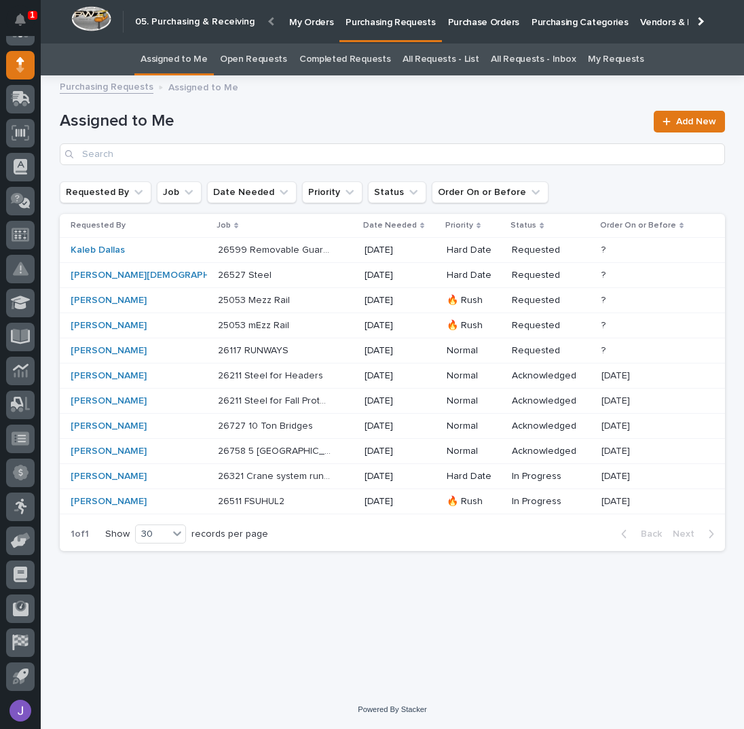
click at [277, 297] on p at bounding box center [274, 301] width 113 height 12
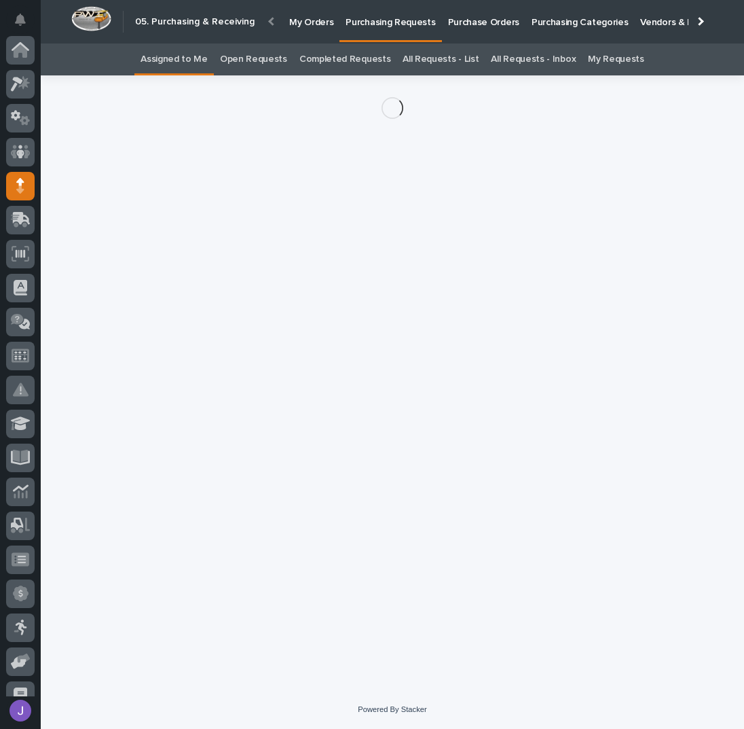
scroll to position [121, 0]
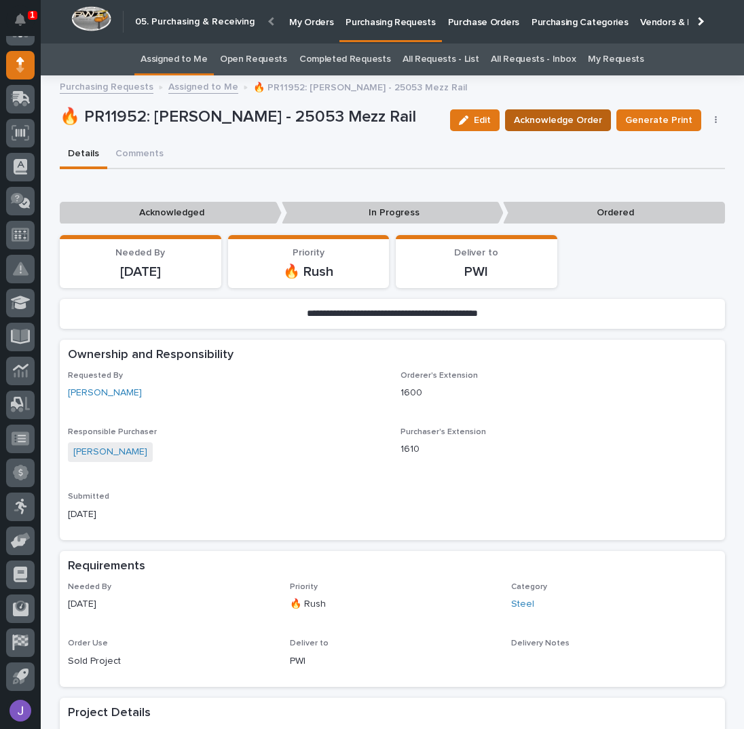
click at [545, 125] on span "Acknowledge Order" at bounding box center [558, 120] width 88 height 16
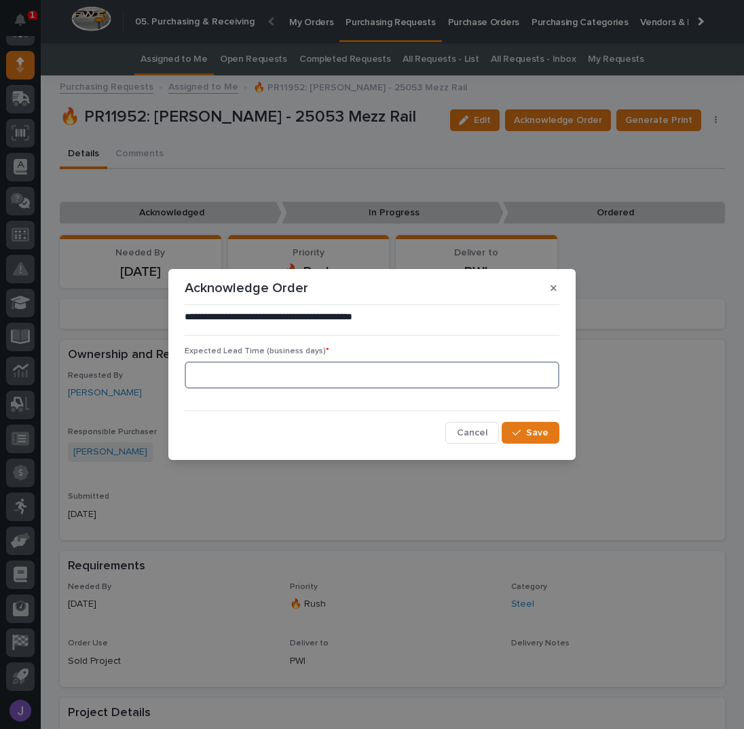
click at [295, 381] on input at bounding box center [372, 374] width 375 height 27
type input "0"
click at [521, 432] on icon "button" at bounding box center [517, 433] width 8 height 10
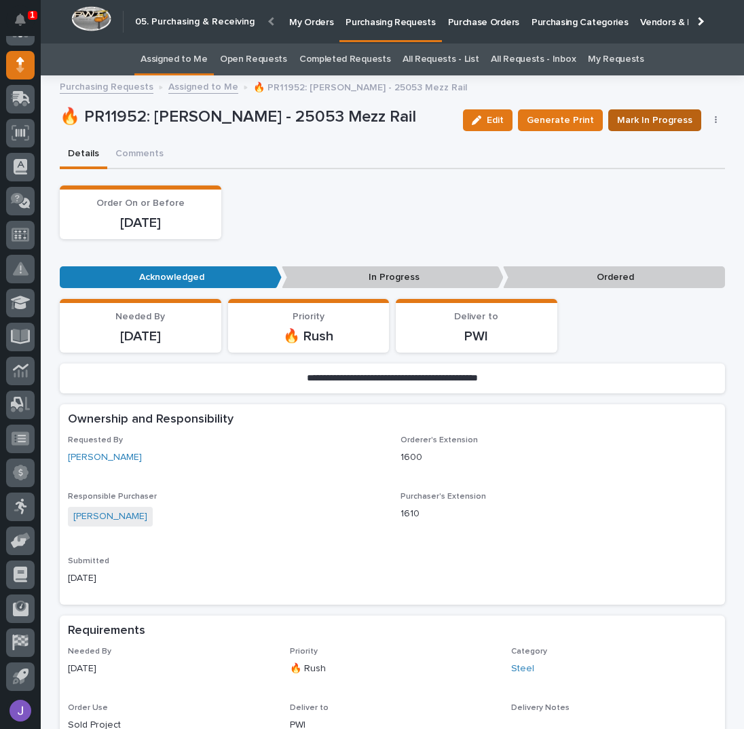
click at [636, 120] on span "Mark In Progress" at bounding box center [654, 120] width 75 height 16
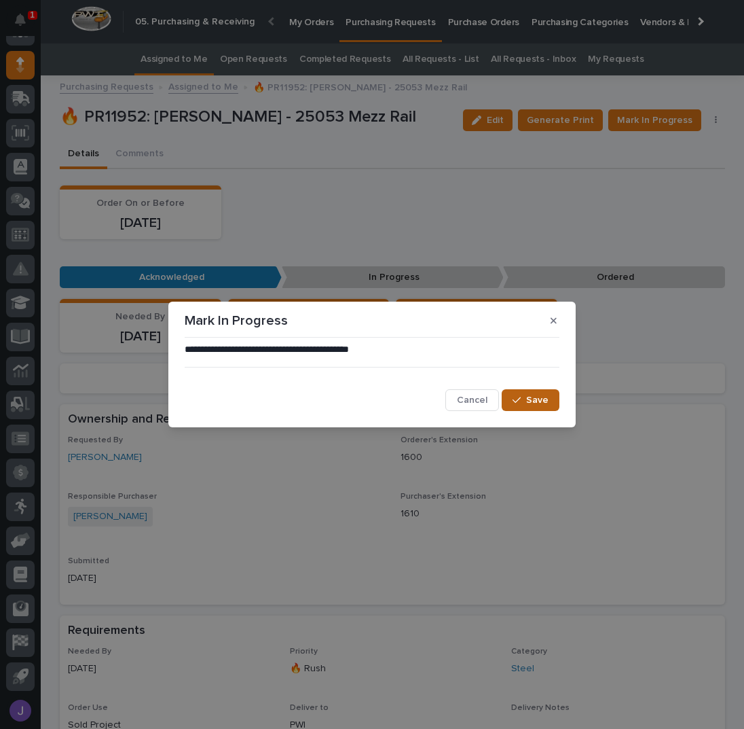
click at [530, 397] on span "Save" at bounding box center [537, 400] width 22 height 12
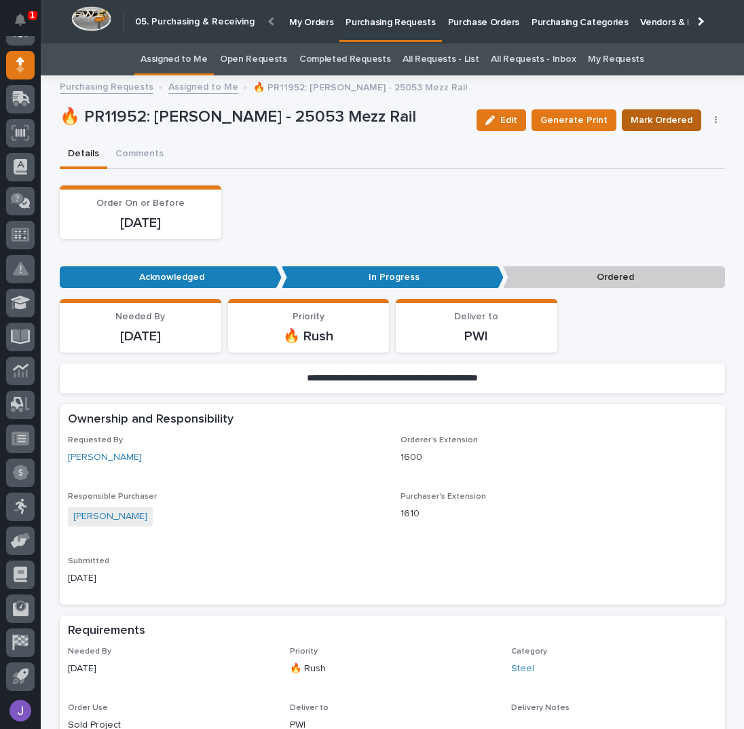
click at [640, 122] on span "Mark Ordered" at bounding box center [662, 120] width 62 height 16
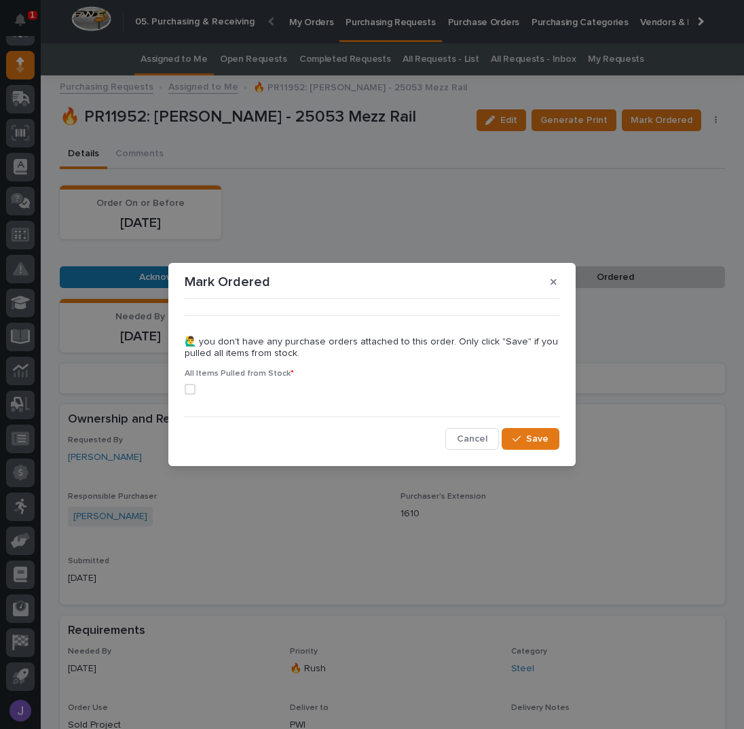
click at [188, 392] on span at bounding box center [190, 389] width 11 height 11
click at [543, 440] on span "Save" at bounding box center [537, 439] width 22 height 12
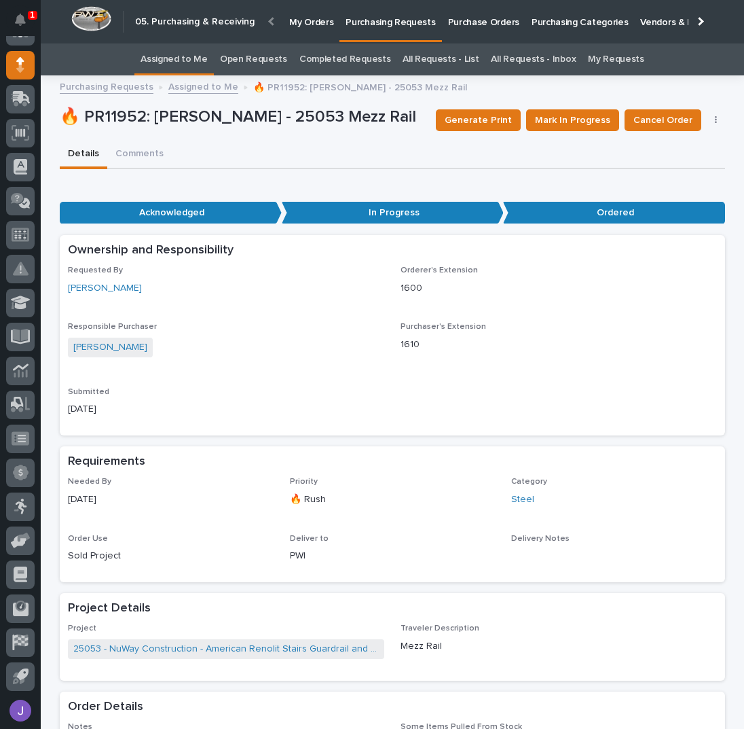
click at [177, 60] on link "Assigned to Me" at bounding box center [174, 59] width 67 height 32
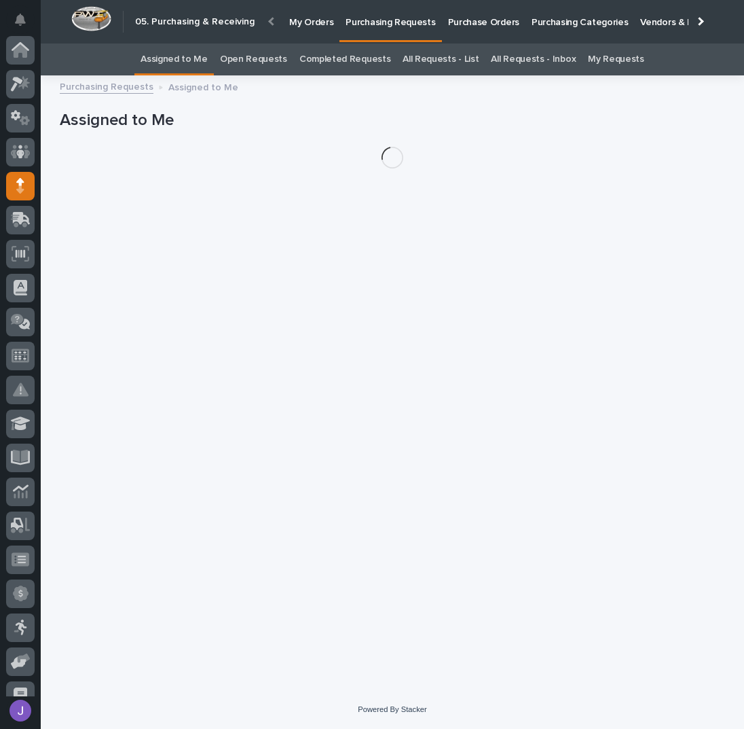
scroll to position [121, 0]
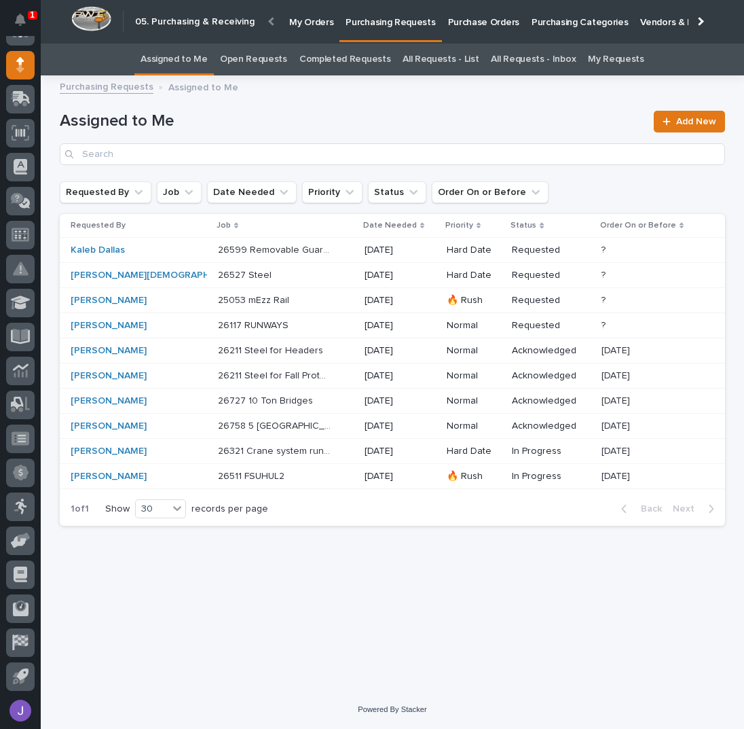
click at [297, 302] on div "25053 mEzz Rail 25053 mEzz Rail" at bounding box center [286, 300] width 136 height 22
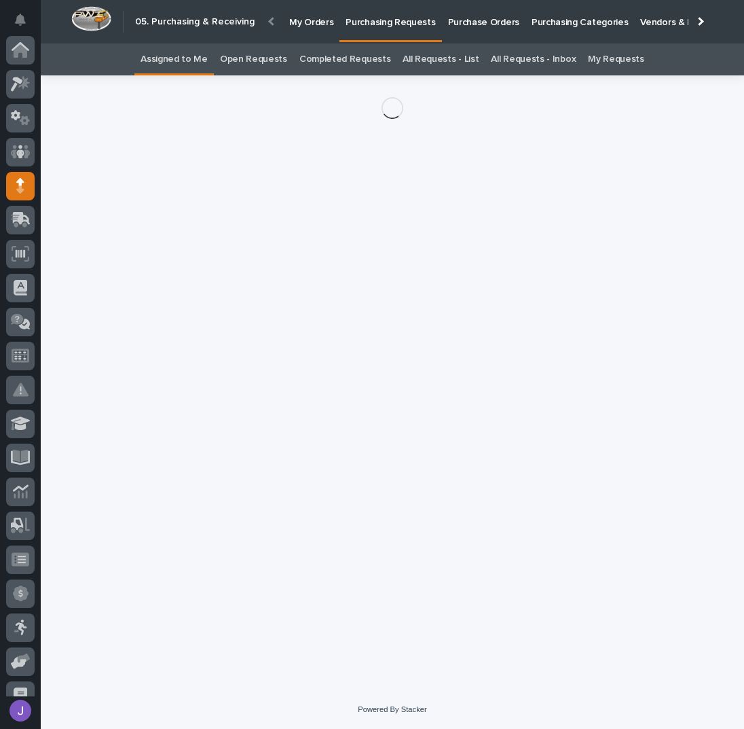
scroll to position [121, 0]
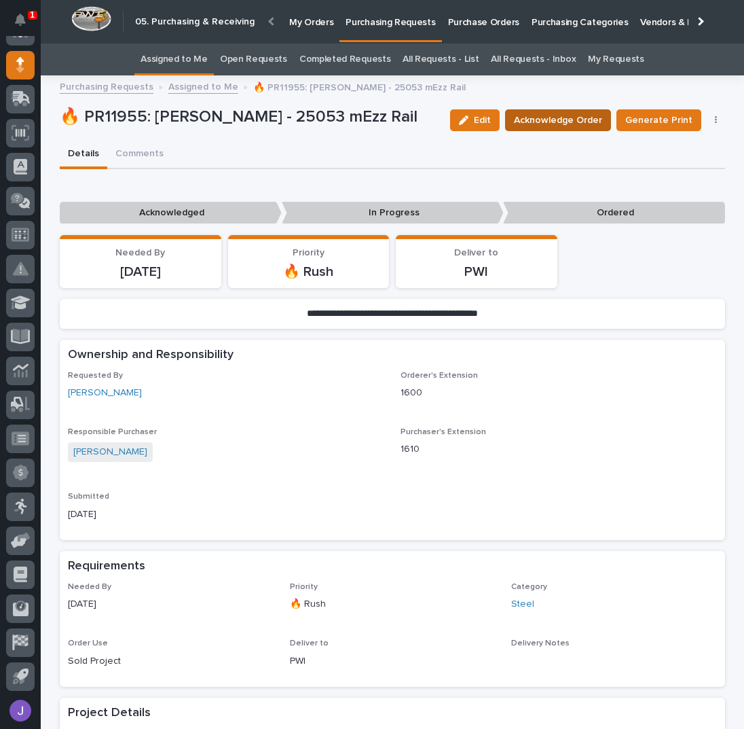
click at [549, 124] on span "Acknowledge Order" at bounding box center [558, 120] width 88 height 16
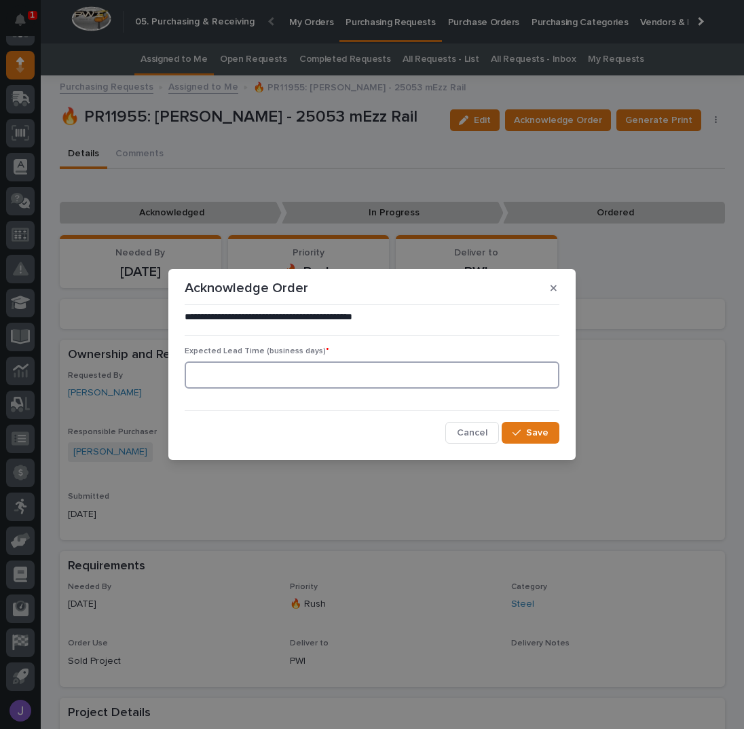
click at [194, 376] on input at bounding box center [372, 374] width 375 height 27
type input "0"
click at [530, 435] on span "Save" at bounding box center [537, 432] width 22 height 12
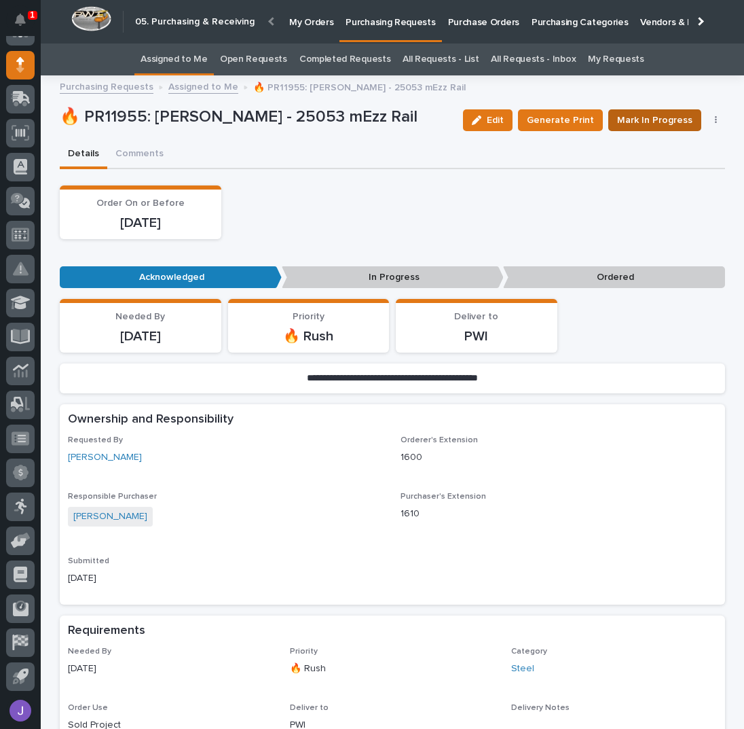
click at [648, 114] on span "Mark In Progress" at bounding box center [654, 120] width 75 height 16
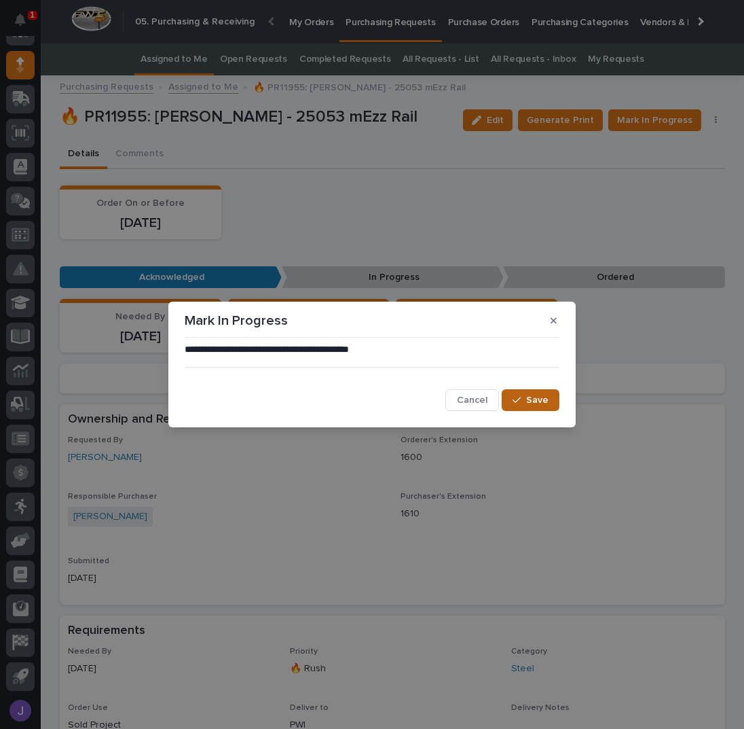
click at [544, 389] on button "Save" at bounding box center [531, 400] width 58 height 22
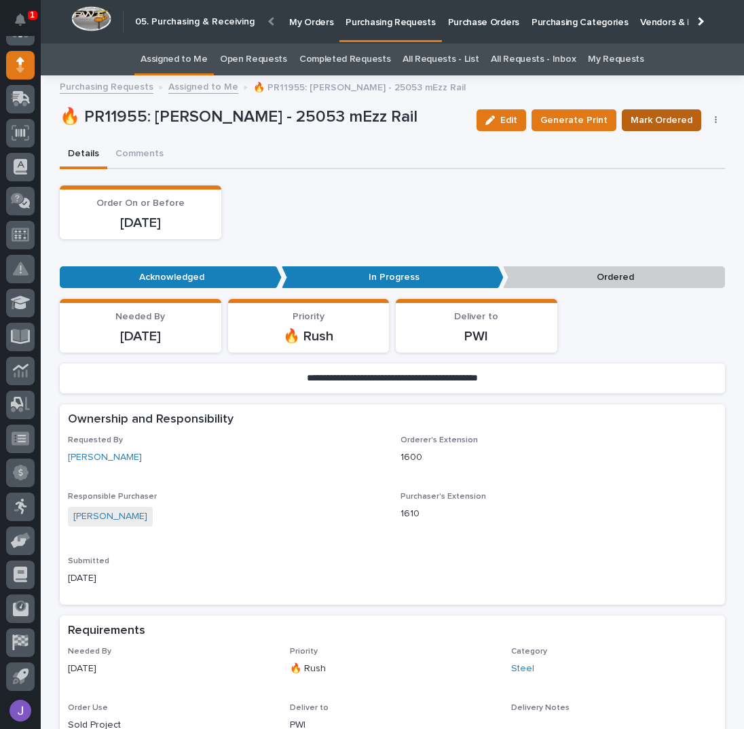
click at [655, 120] on span "Mark Ordered" at bounding box center [662, 120] width 62 height 16
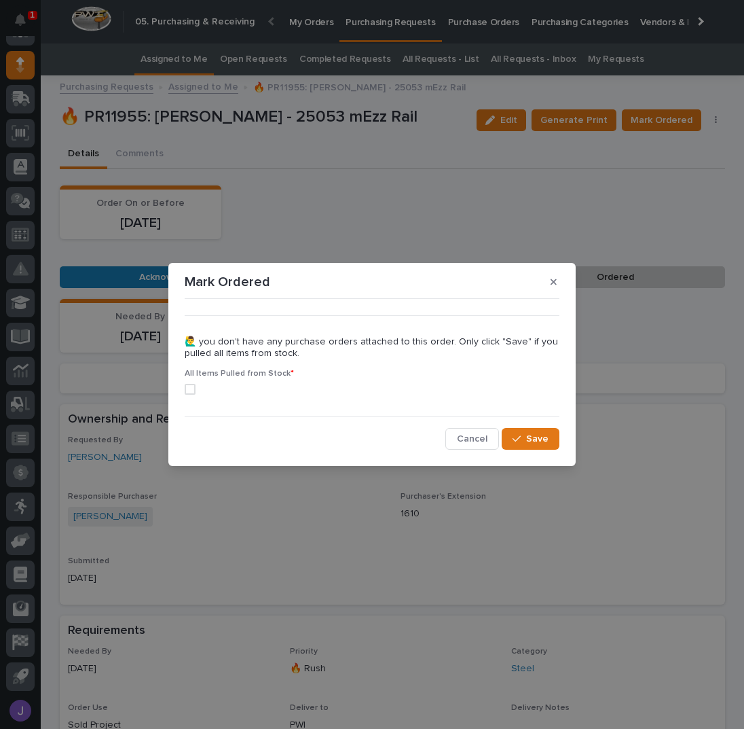
click at [190, 389] on span at bounding box center [190, 389] width 11 height 11
click at [524, 434] on div "button" at bounding box center [520, 439] width 14 height 10
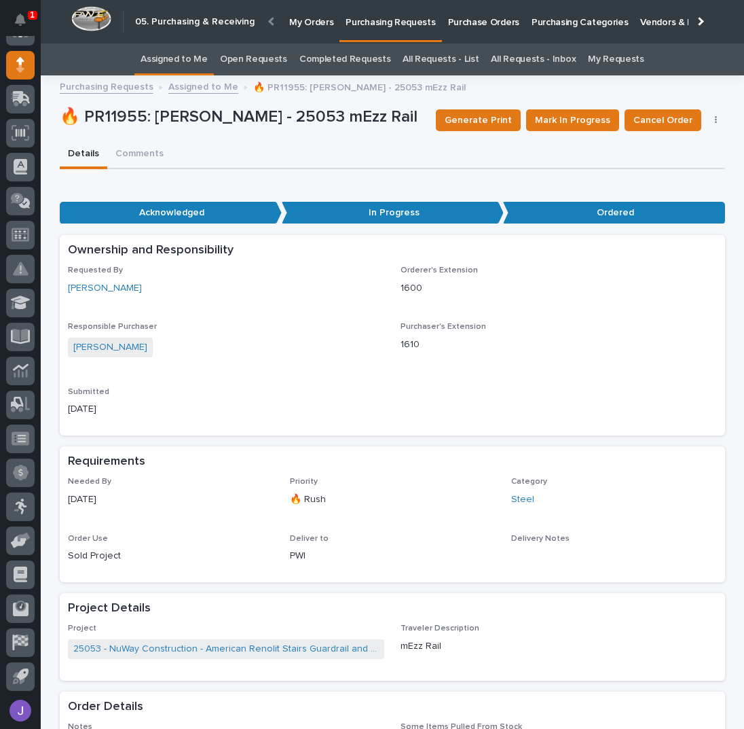
click at [187, 64] on link "Assigned to Me" at bounding box center [174, 59] width 67 height 32
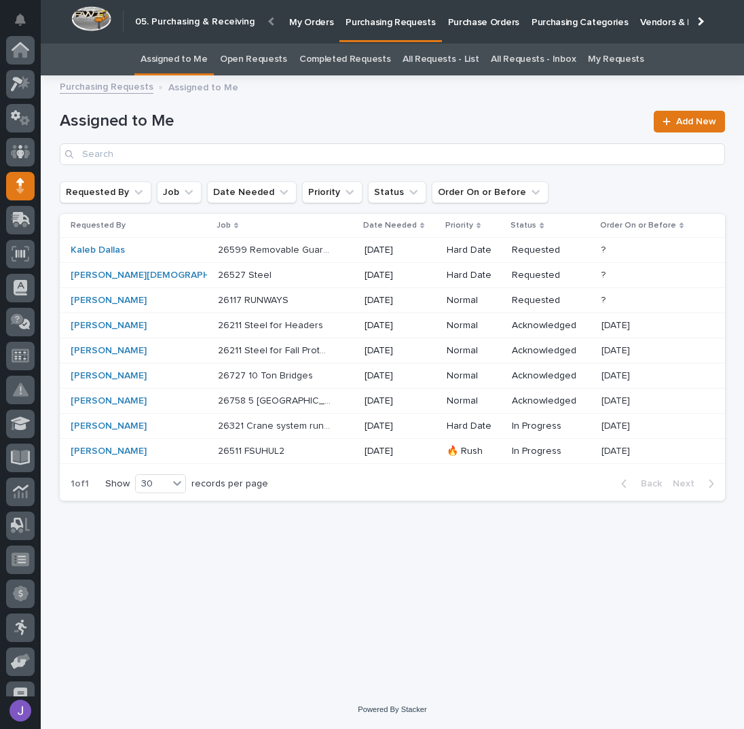
scroll to position [121, 0]
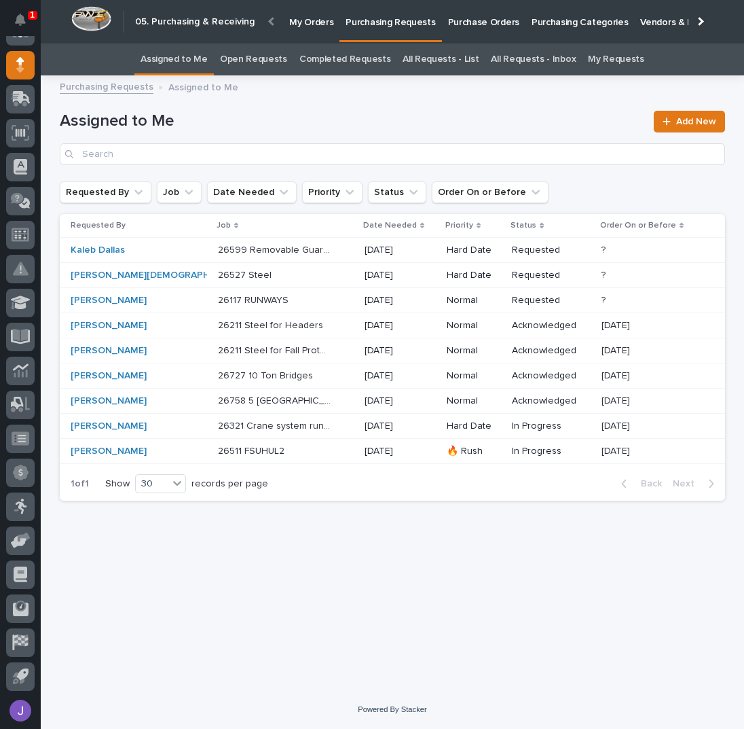
click at [359, 562] on div "Loading... Saving… Loading... Saving… Assigned to Me Add New Requested By Job D…" at bounding box center [392, 370] width 679 height 572
